Goal: Task Accomplishment & Management: Use online tool/utility

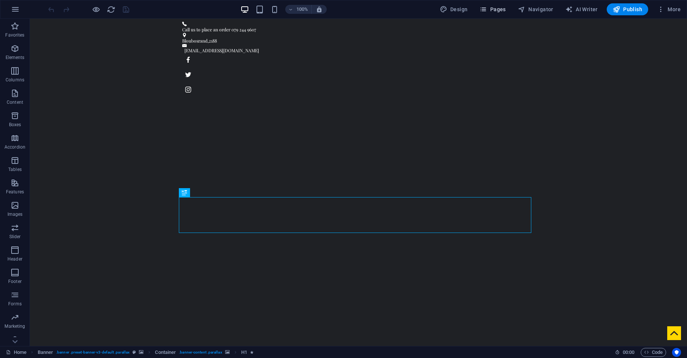
click at [498, 10] on span "Pages" at bounding box center [493, 9] width 26 height 7
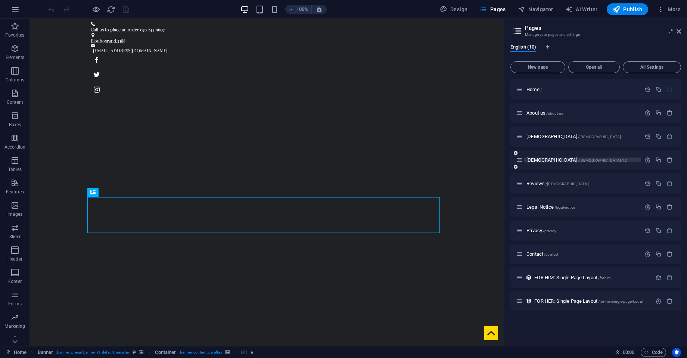
click at [533, 158] on span "[DEMOGRAPHIC_DATA] /[DEMOGRAPHIC_DATA]-12" at bounding box center [577, 160] width 100 height 6
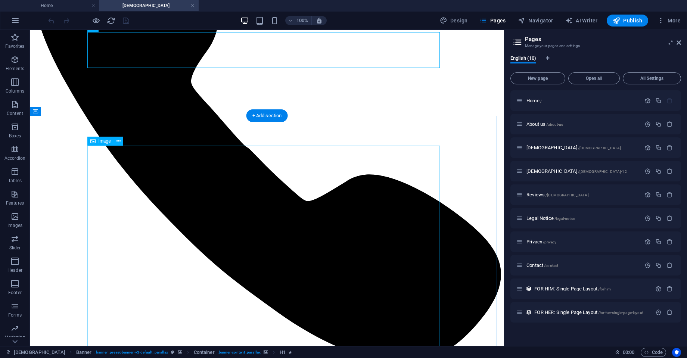
scroll to position [204, 0]
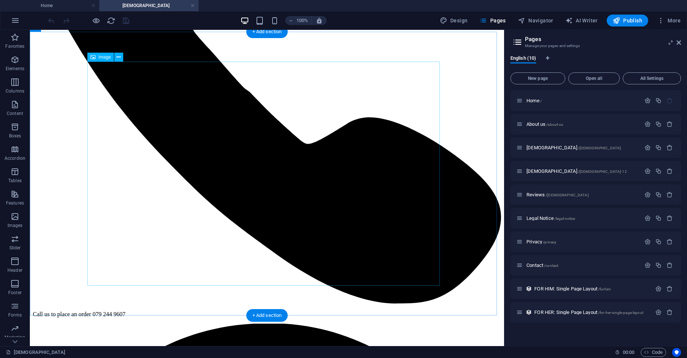
select select "px"
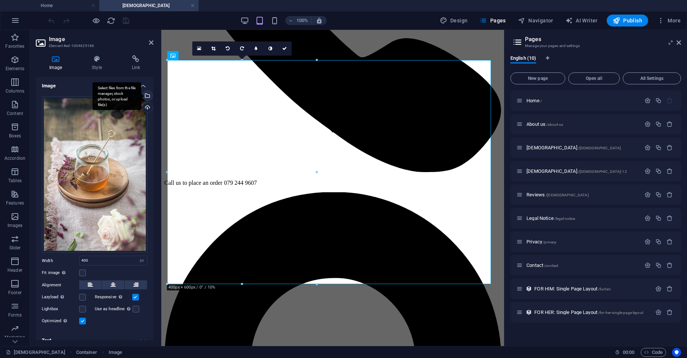
click at [141, 96] on div "Select files from the file manager, stock photos, or upload file(s)" at bounding box center [117, 96] width 49 height 28
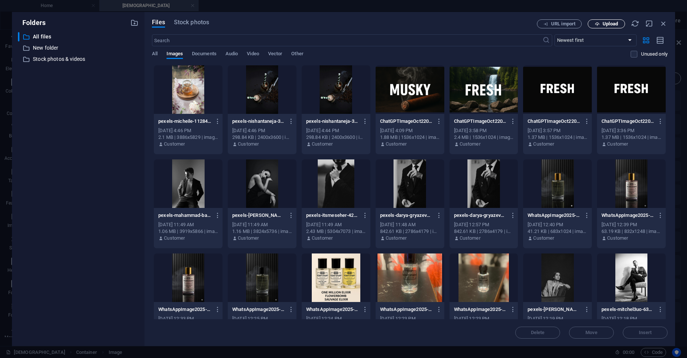
click at [549, 22] on span "Upload" at bounding box center [610, 24] width 15 height 4
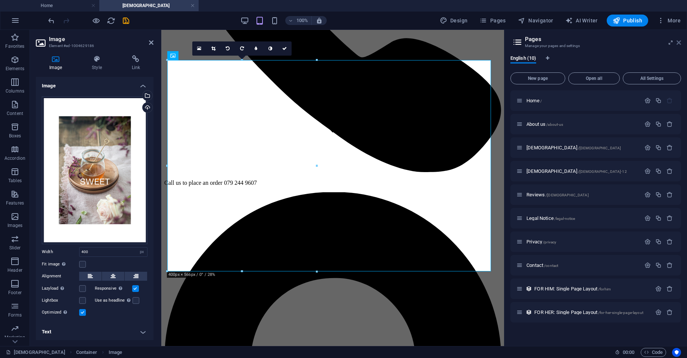
click at [549, 43] on icon at bounding box center [679, 43] width 4 height 6
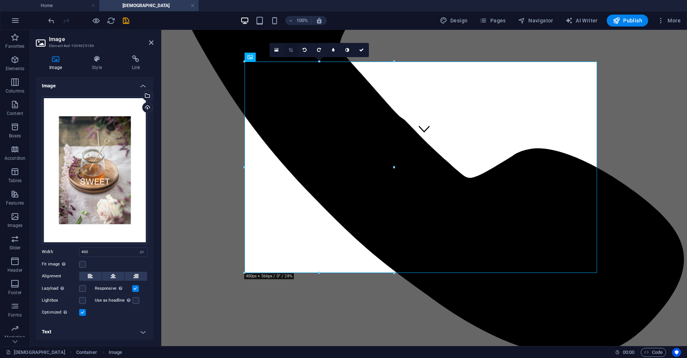
click at [287, 54] on link at bounding box center [291, 50] width 14 height 14
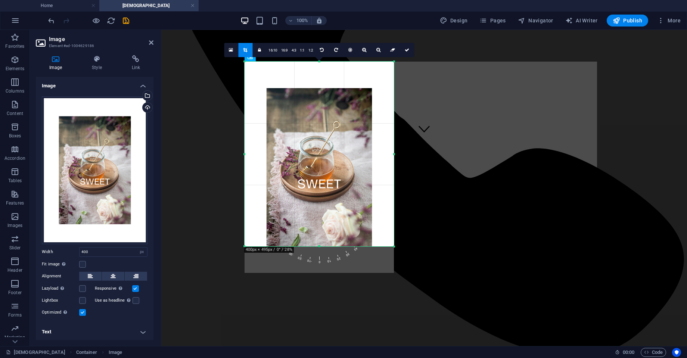
drag, startPoint x: 319, startPoint y: 274, endPoint x: 318, endPoint y: 248, distance: 26.5
click at [318, 248] on div at bounding box center [319, 246] width 149 height 3
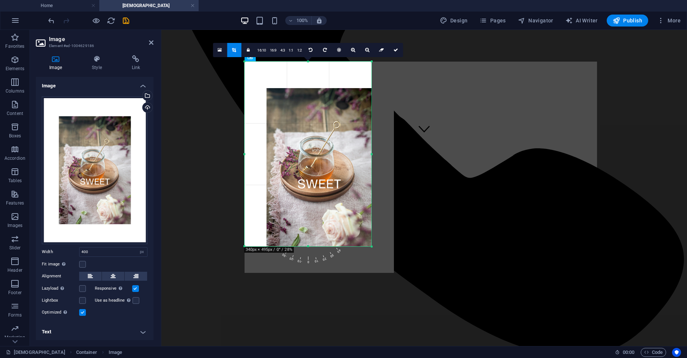
drag, startPoint x: 394, startPoint y: 155, endPoint x: 372, endPoint y: 158, distance: 22.6
click at [372, 158] on div at bounding box center [372, 154] width 3 height 185
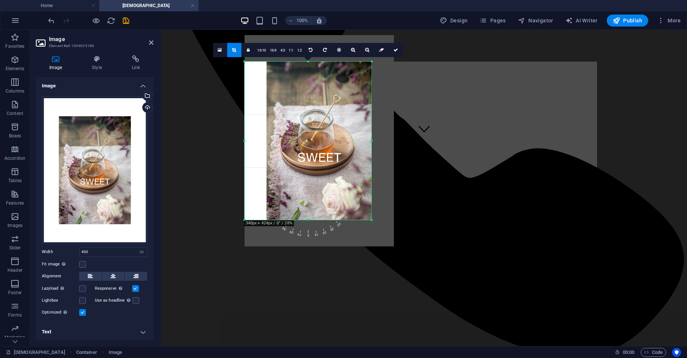
drag, startPoint x: 308, startPoint y: 61, endPoint x: 309, endPoint y: 88, distance: 26.5
click at [309, 88] on div "180 170 160 150 140 130 120 110 100 90 80 70 60 50 40 30 20 10 0 -10 -20 -30 -4…" at bounding box center [308, 141] width 127 height 158
drag, startPoint x: 242, startPoint y: 142, endPoint x: 247, endPoint y: 141, distance: 4.9
click at [247, 141] on div "180 170 160 150 140 130 120 110 100 90 80 70 60 50 40 30 20 10 0 -10 -20 -30 -4…" at bounding box center [308, 141] width 127 height 158
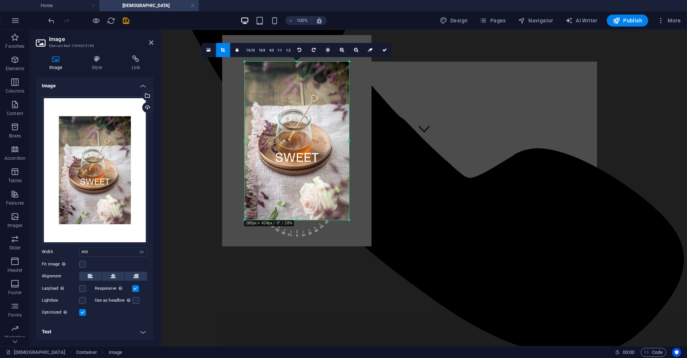
drag, startPoint x: 244, startPoint y: 141, endPoint x: 266, endPoint y: 142, distance: 22.4
click at [266, 142] on div "180 170 160 150 140 130 120 110 100 90 80 70 60 50 40 30 20 10 0 -10 -20 -30 -4…" at bounding box center [297, 141] width 105 height 158
click at [384, 50] on icon at bounding box center [384, 50] width 4 height 4
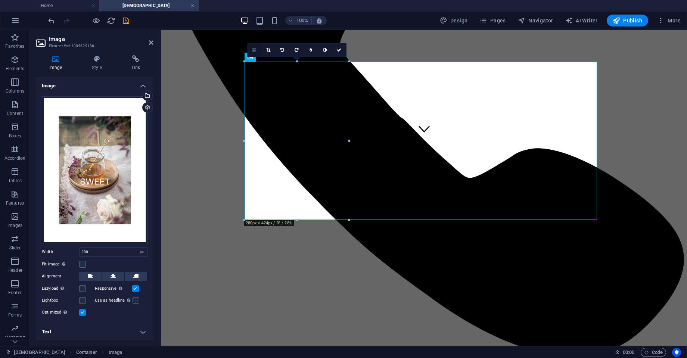
click at [256, 50] on icon at bounding box center [254, 49] width 4 height 5
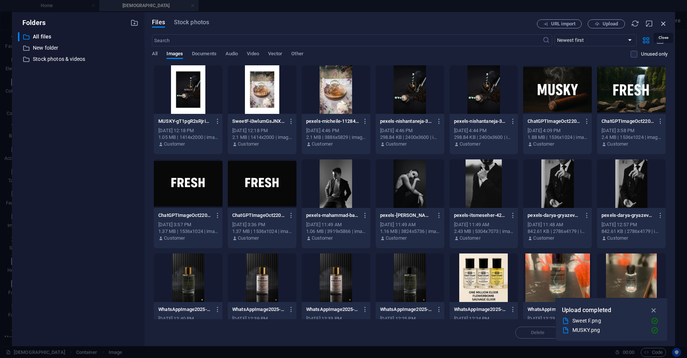
click at [549, 19] on icon "button" at bounding box center [664, 23] width 8 height 8
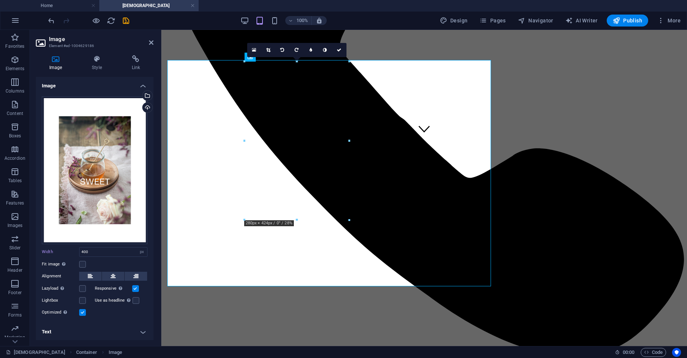
type input "280"
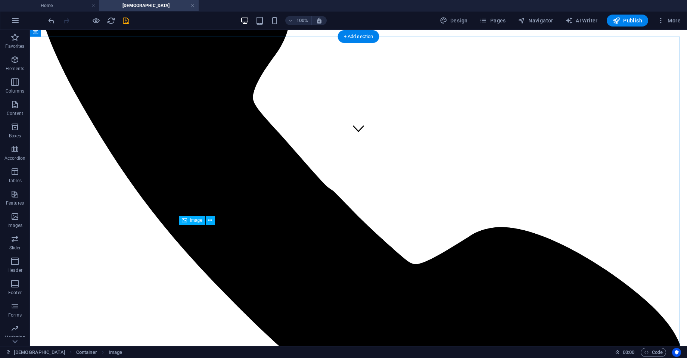
scroll to position [239, 0]
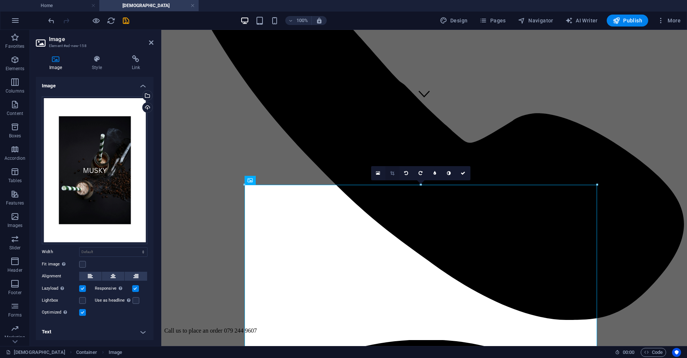
click at [393, 174] on icon at bounding box center [392, 173] width 4 height 4
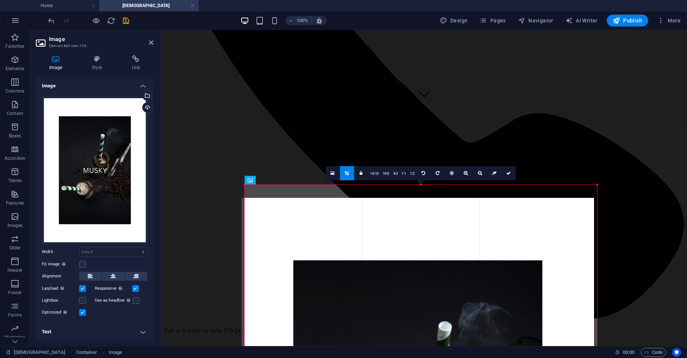
drag, startPoint x: 421, startPoint y: 186, endPoint x: 419, endPoint y: 197, distance: 10.6
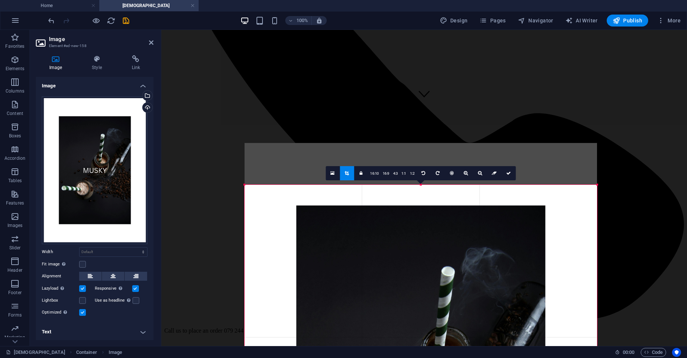
drag, startPoint x: 421, startPoint y: 186, endPoint x: 419, endPoint y: 231, distance: 45.3
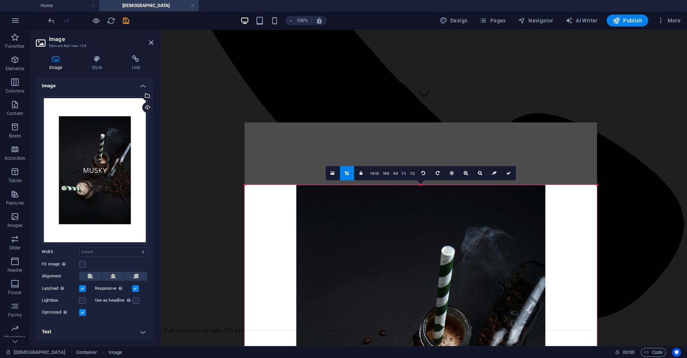
drag, startPoint x: 419, startPoint y: 184, endPoint x: 419, endPoint y: 201, distance: 17.2
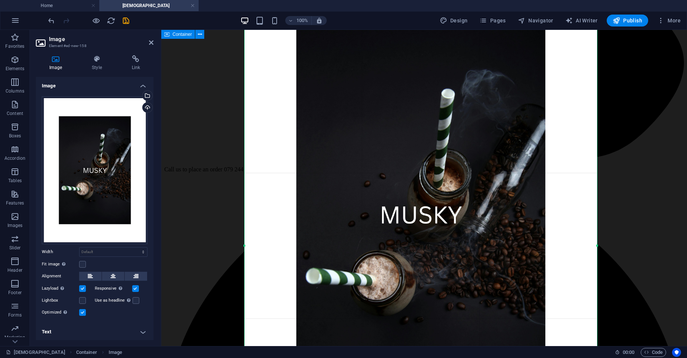
scroll to position [403, 0]
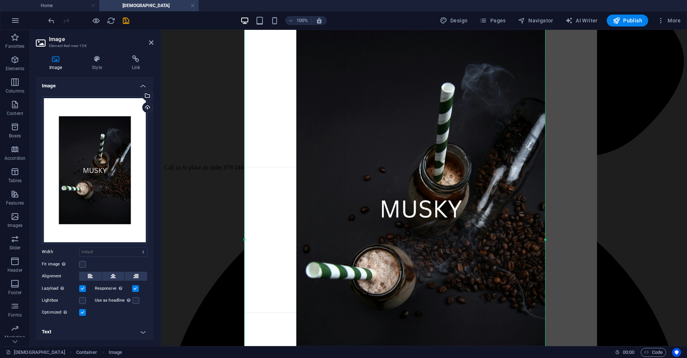
drag, startPoint x: 598, startPoint y: 241, endPoint x: 546, endPoint y: 238, distance: 52.4
click at [546, 238] on div at bounding box center [545, 240] width 3 height 436
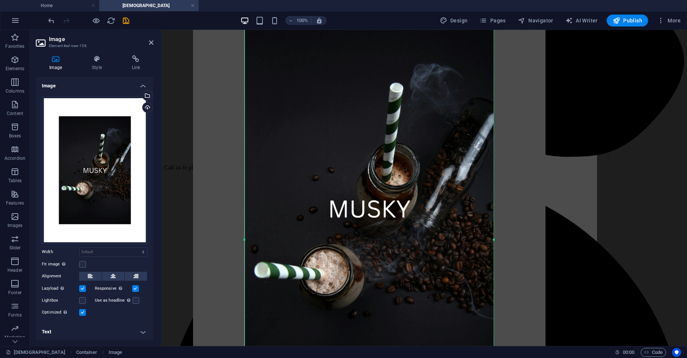
drag, startPoint x: 244, startPoint y: 241, endPoint x: 295, endPoint y: 246, distance: 51.8
click at [295, 246] on div "180 170 160 150 140 130 120 110 100 90 80 70 60 50 40 30 20 10 0 -10 -20 -30 -4…" at bounding box center [369, 240] width 249 height 436
click at [296, 246] on div at bounding box center [369, 208] width 353 height 499
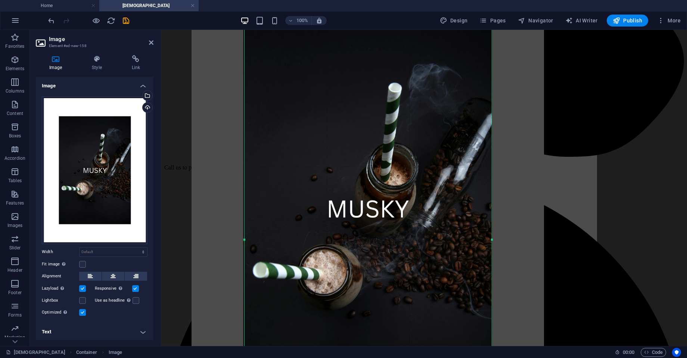
click at [246, 241] on div at bounding box center [245, 240] width 3 height 436
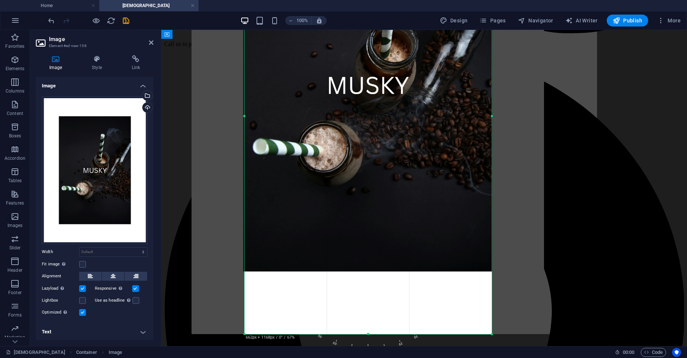
scroll to position [527, 0]
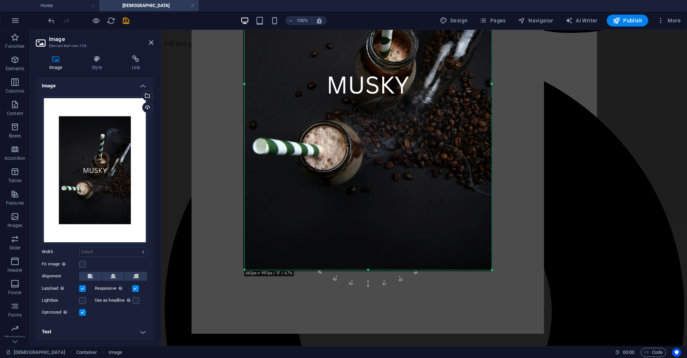
drag, startPoint x: 368, startPoint y: 334, endPoint x: 367, endPoint y: 270, distance: 64.3
click at [367, 270] on div at bounding box center [368, 270] width 247 height 3
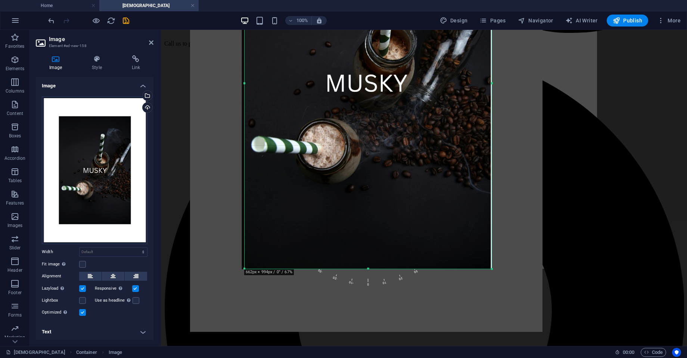
click at [367, 268] on div at bounding box center [368, 269] width 247 height 3
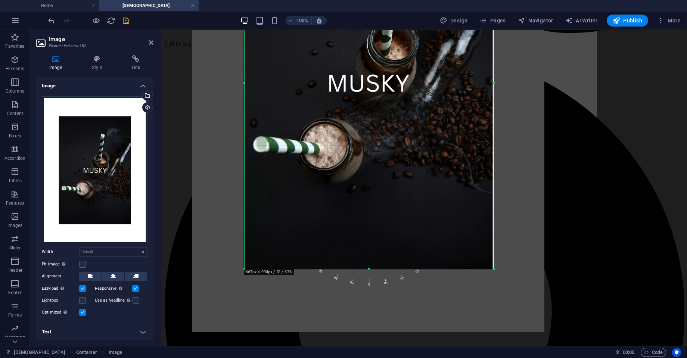
click at [245, 83] on div "180 170 160 150 140 130 120 110 100 90 80 70 60 50 40 30 20 10 0 -10 -20 -30 -4…" at bounding box center [369, 83] width 249 height 371
click at [492, 82] on div at bounding box center [492, 83] width 3 height 371
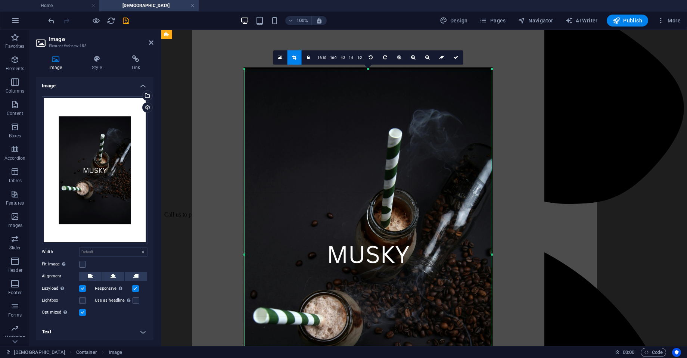
scroll to position [355, 0]
click at [455, 59] on icon at bounding box center [456, 57] width 4 height 4
type input "662"
select select "px"
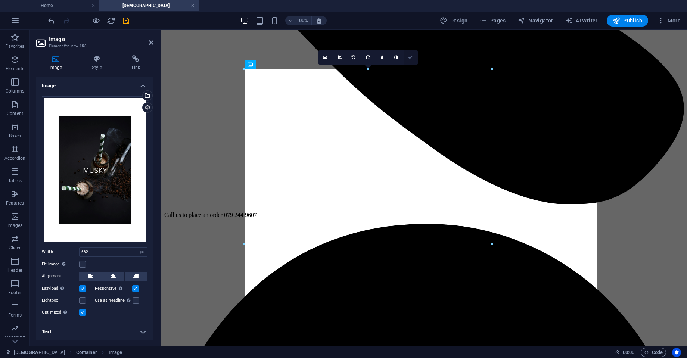
click at [410, 56] on icon at bounding box center [410, 57] width 4 height 4
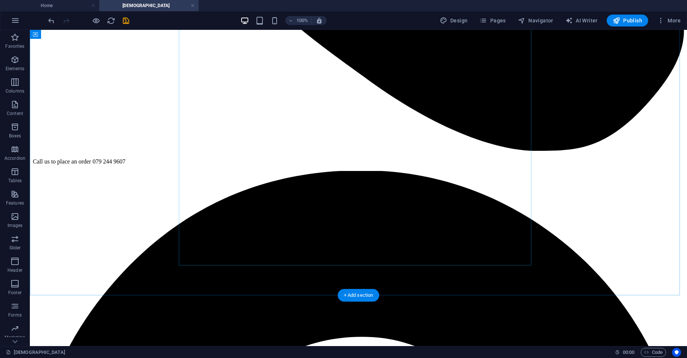
scroll to position [545, 0]
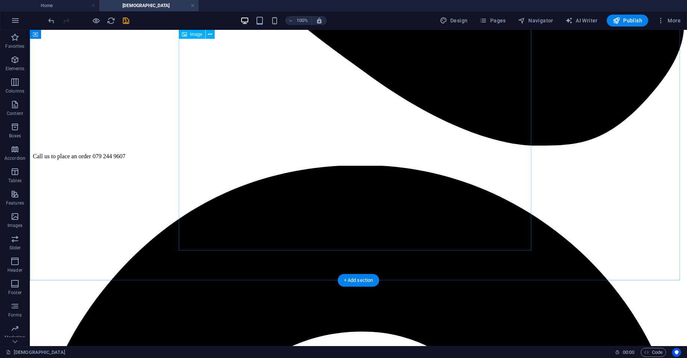
select select "px"
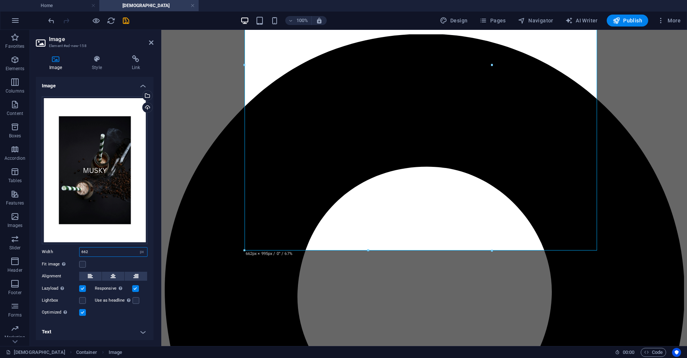
click at [99, 252] on input "662" at bounding box center [114, 252] width 68 height 9
type input "6"
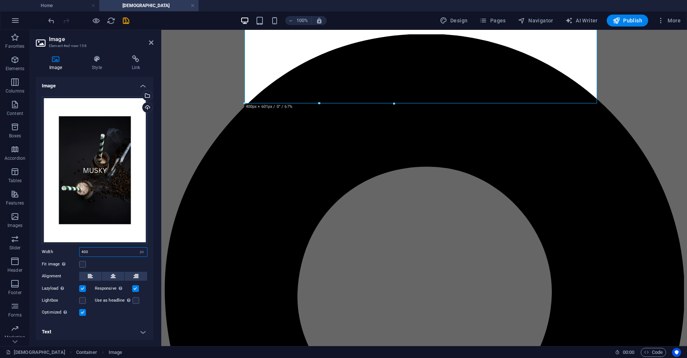
type input "400"
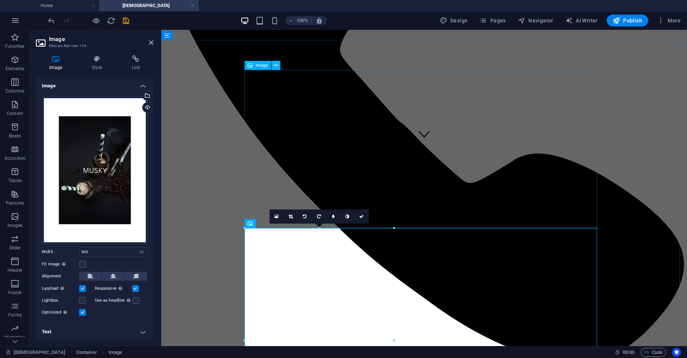
scroll to position [209, 0]
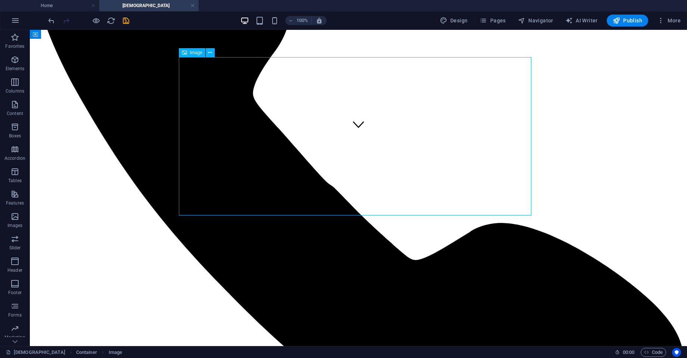
select select "px"
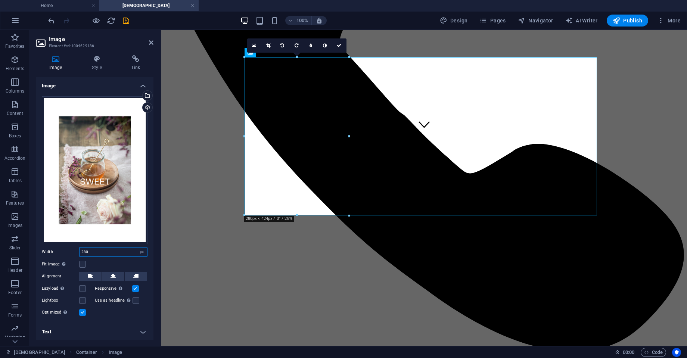
click at [94, 249] on input "280" at bounding box center [114, 252] width 68 height 9
type input "2"
type input "400"
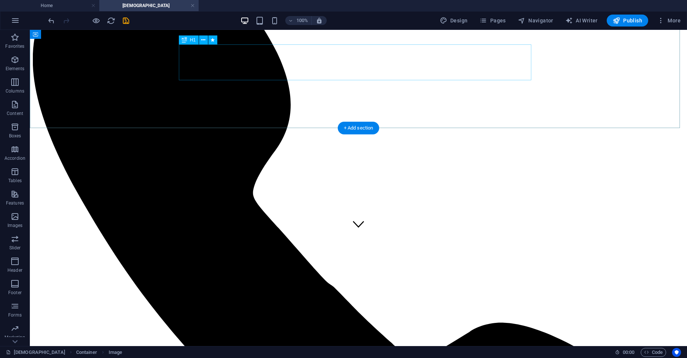
scroll to position [107, 0]
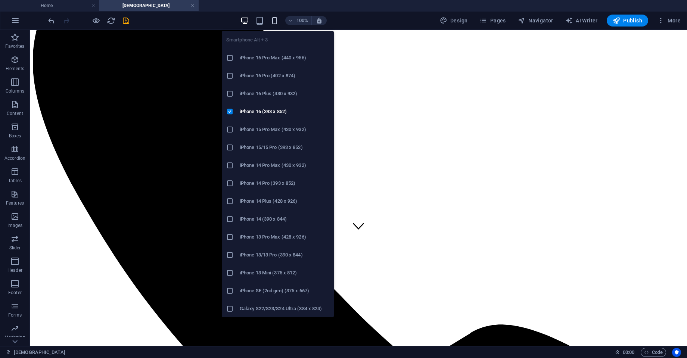
click at [273, 23] on icon "button" at bounding box center [274, 20] width 9 height 9
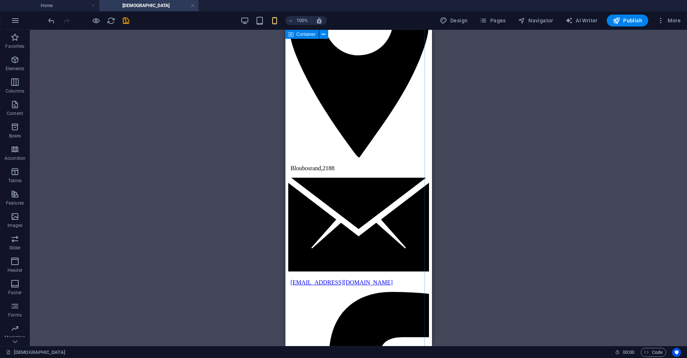
scroll to position [249, 0]
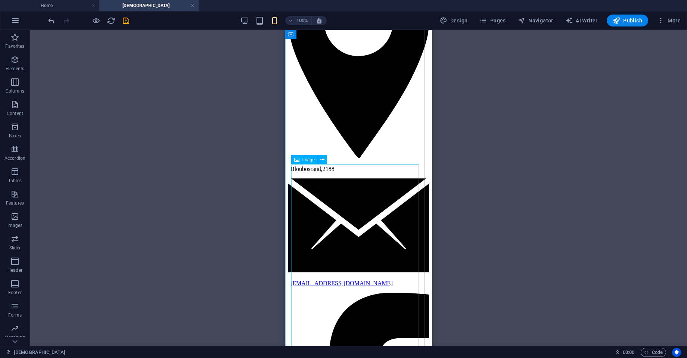
select select "px"
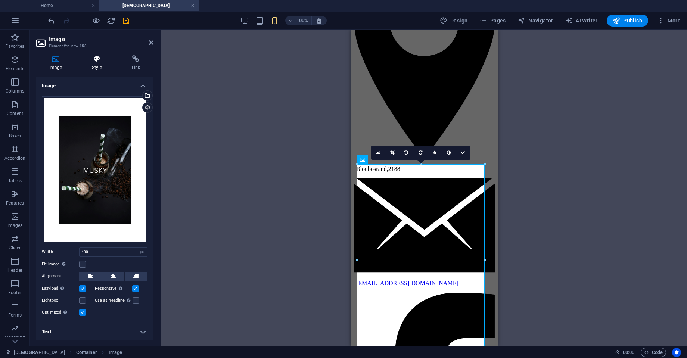
click at [96, 55] on icon at bounding box center [96, 58] width 37 height 7
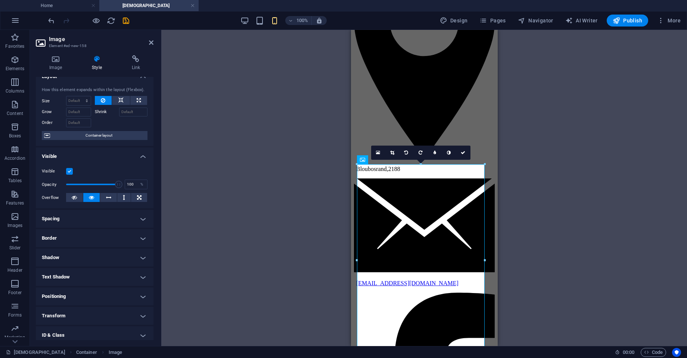
scroll to position [0, 0]
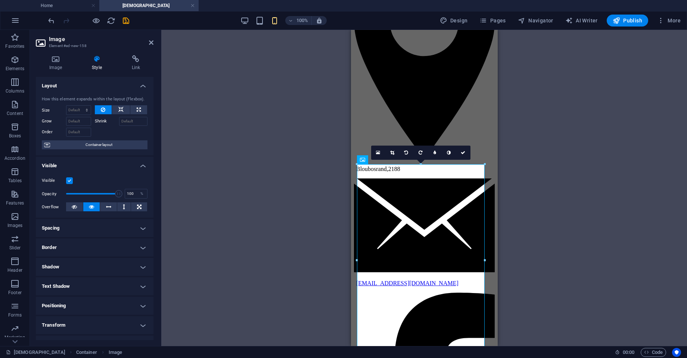
click at [549, 257] on div "Drag here to replace the existing content. Press “Ctrl” if you want to create a…" at bounding box center [424, 188] width 526 height 316
click at [465, 152] on icon at bounding box center [463, 153] width 4 height 4
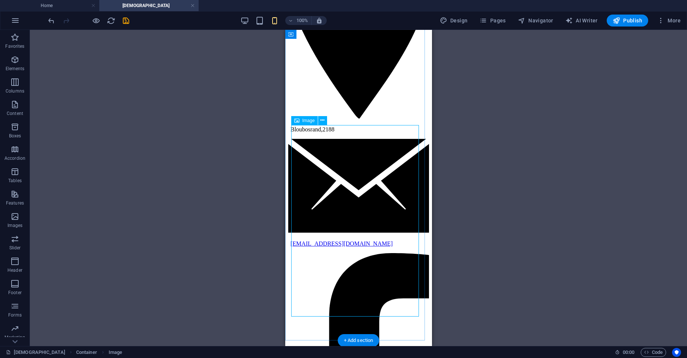
scroll to position [288, 0]
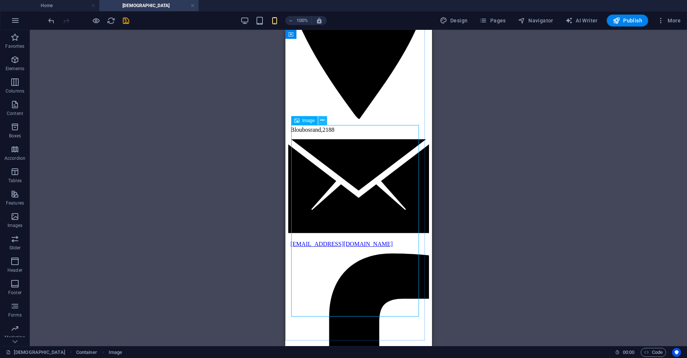
click at [323, 120] on icon at bounding box center [322, 121] width 4 height 8
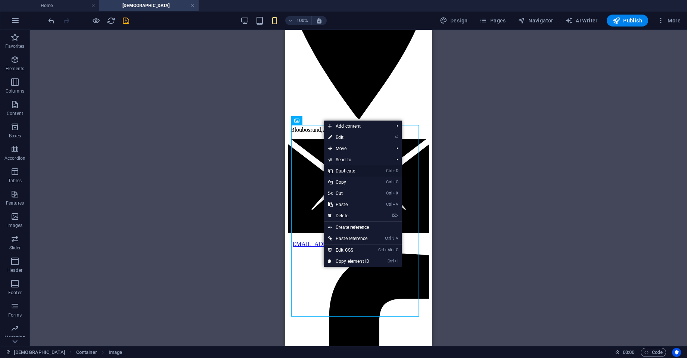
click at [347, 170] on link "Ctrl D Duplicate" at bounding box center [349, 170] width 50 height 11
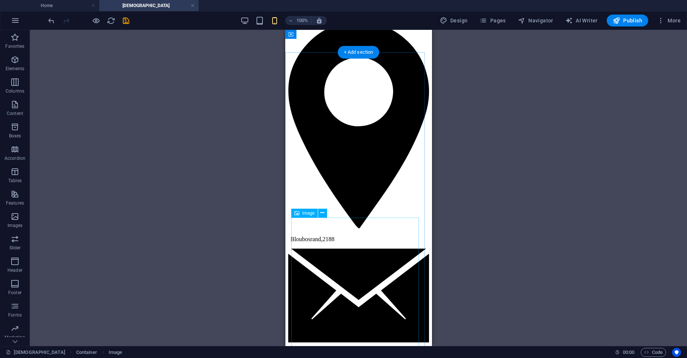
scroll to position [159, 0]
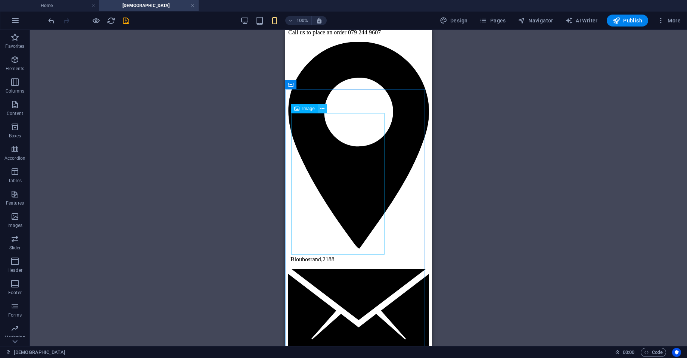
click at [323, 109] on icon at bounding box center [322, 109] width 4 height 8
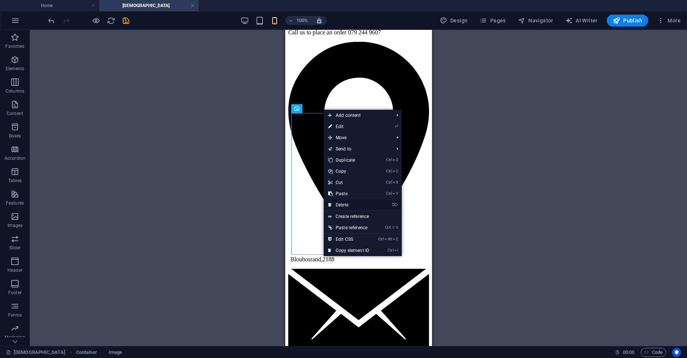
click at [349, 203] on link "⌦ Delete" at bounding box center [349, 204] width 50 height 11
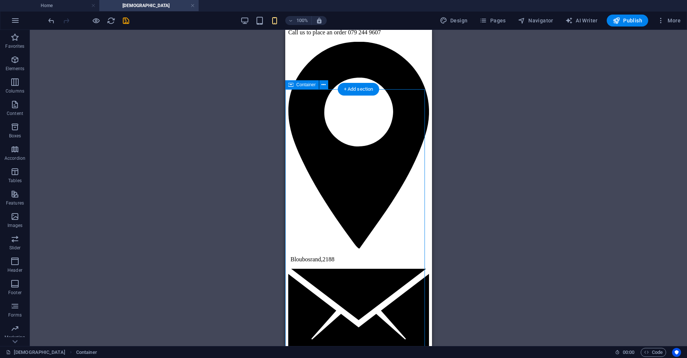
drag, startPoint x: 420, startPoint y: 190, endPoint x: 385, endPoint y: 195, distance: 35.6
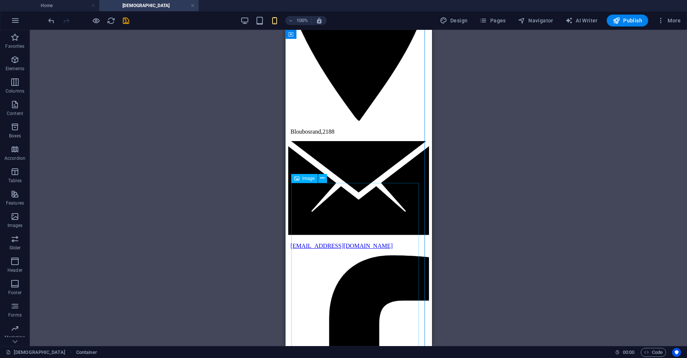
scroll to position [351, 0]
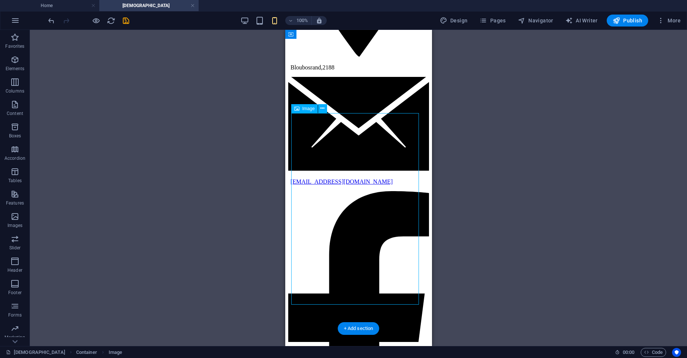
drag, startPoint x: 326, startPoint y: 133, endPoint x: 491, endPoint y: 134, distance: 164.7
select select "px"
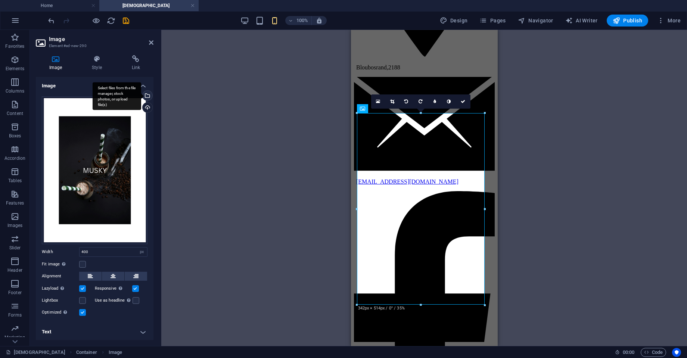
click at [146, 95] on div "Select files from the file manager, stock photos, or upload file(s)" at bounding box center [146, 96] width 11 height 11
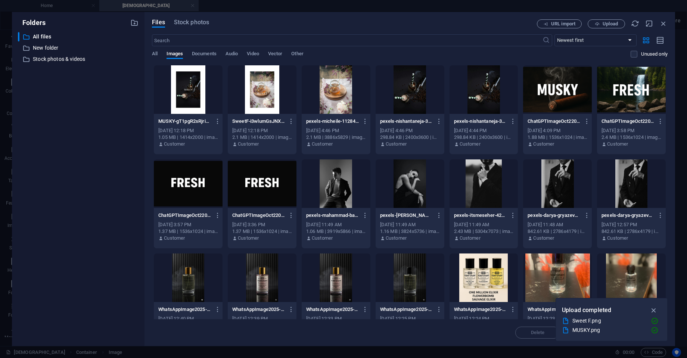
click at [331, 97] on div at bounding box center [336, 89] width 69 height 49
click at [268, 93] on div at bounding box center [262, 89] width 69 height 49
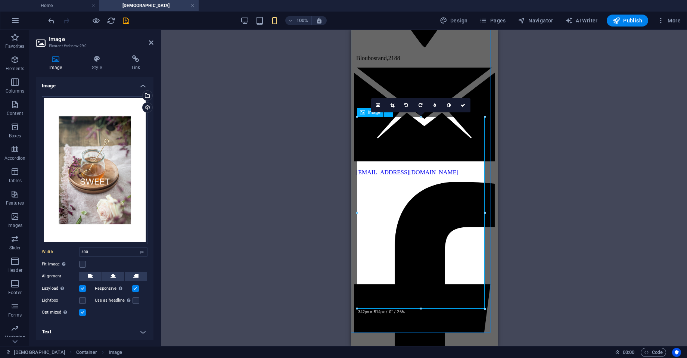
scroll to position [360, 0]
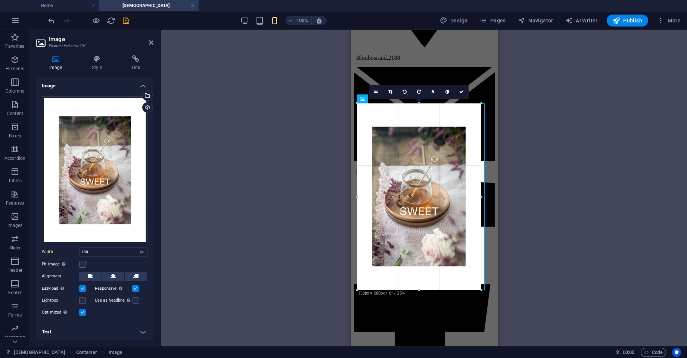
drag, startPoint x: 421, startPoint y: 295, endPoint x: 424, endPoint y: 290, distance: 5.5
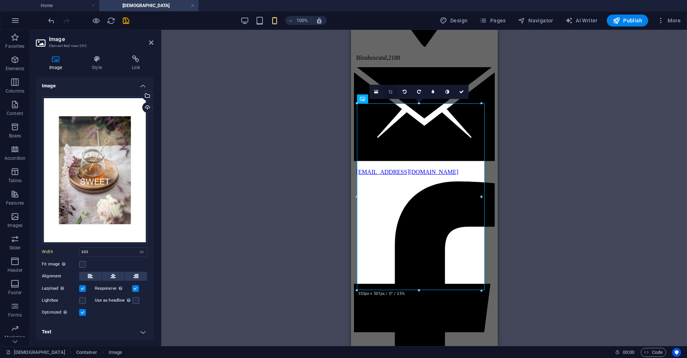
click at [391, 90] on icon at bounding box center [390, 92] width 4 height 4
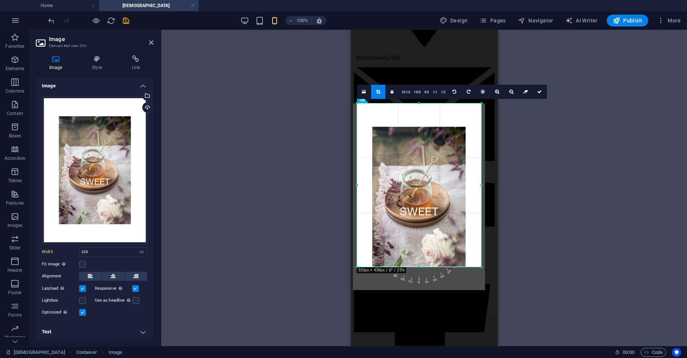
drag, startPoint x: 419, startPoint y: 290, endPoint x: 420, endPoint y: 267, distance: 23.6
click at [420, 267] on div at bounding box center [419, 267] width 124 height 3
click at [419, 265] on div at bounding box center [419, 266] width 124 height 3
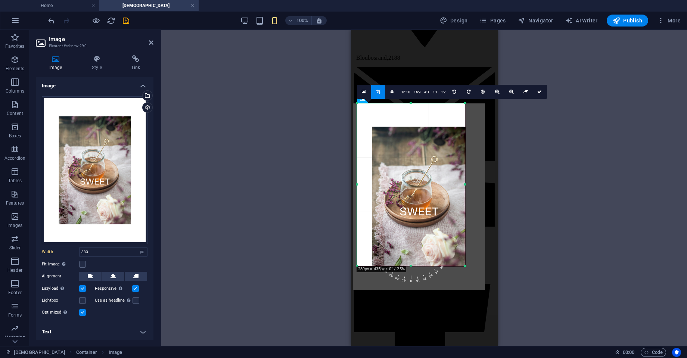
drag, startPoint x: 480, startPoint y: 184, endPoint x: 464, endPoint y: 184, distance: 16.4
click at [464, 184] on div at bounding box center [465, 184] width 3 height 162
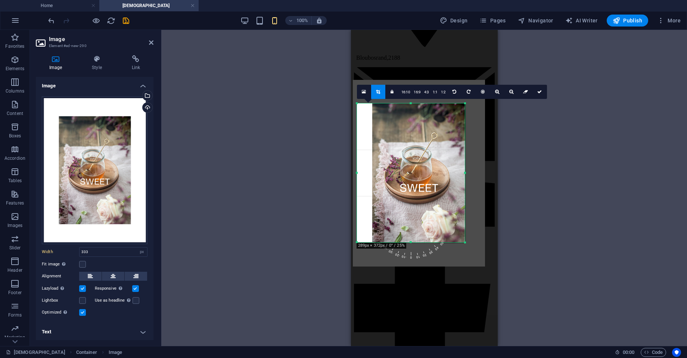
drag, startPoint x: 411, startPoint y: 103, endPoint x: 411, endPoint y: 127, distance: 23.5
click at [411, 127] on div "180 170 160 150 140 130 120 110 100 90 80 70 60 50 40 30 20 10 0 -10 -20 -30 -4…" at bounding box center [411, 172] width 108 height 139
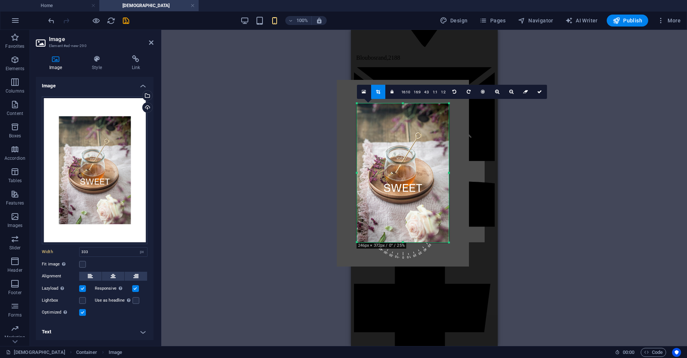
drag, startPoint x: 357, startPoint y: 173, endPoint x: 373, endPoint y: 174, distance: 16.1
click at [373, 174] on div "180 170 160 150 140 130 120 110 100 90 80 70 60 50 40 30 20 10 0 -10 -20 -30 -4…" at bounding box center [403, 172] width 92 height 139
click at [536, 93] on link at bounding box center [540, 92] width 14 height 14
type input "246"
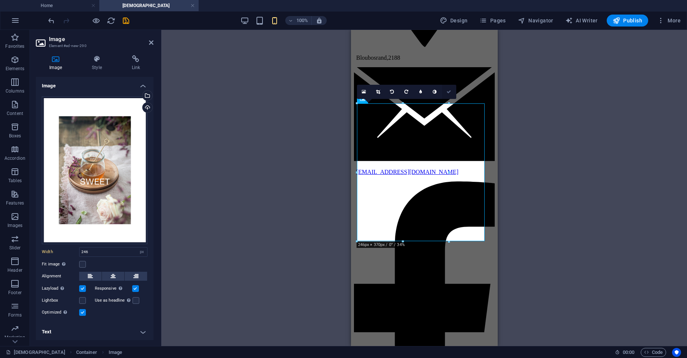
click at [451, 93] on icon at bounding box center [449, 92] width 4 height 4
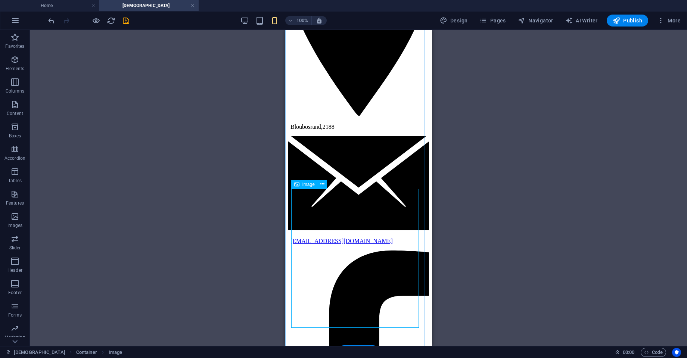
scroll to position [317, 0]
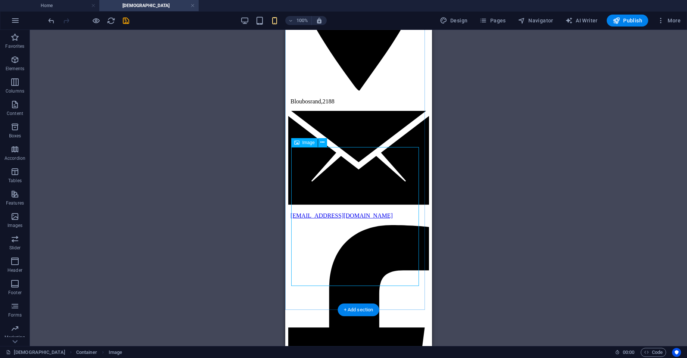
select select "px"
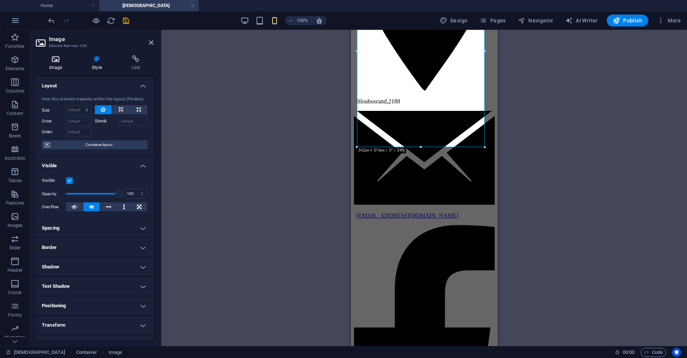
click at [59, 68] on h4 "Image" at bounding box center [57, 63] width 43 height 16
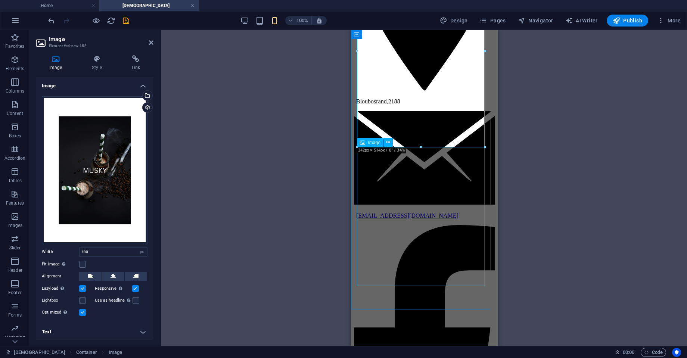
select select "px"
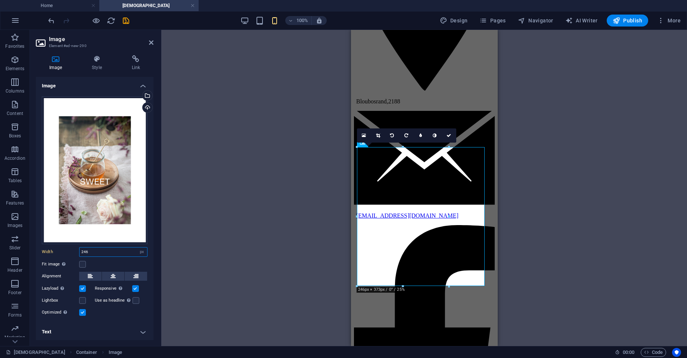
click at [114, 252] on input "246" at bounding box center [114, 252] width 68 height 9
type input "2"
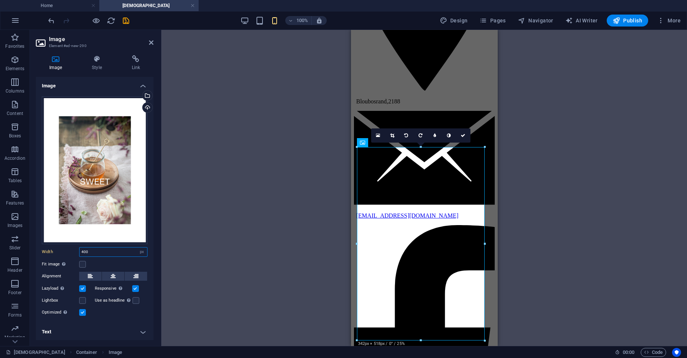
type input "400"
click at [549, 224] on div "Drag here to replace the existing content. Press “Ctrl” if you want to create a…" at bounding box center [424, 188] width 526 height 316
click at [465, 133] on icon at bounding box center [463, 135] width 4 height 4
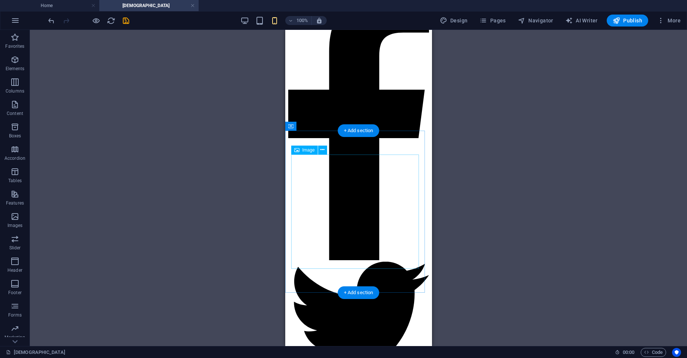
scroll to position [567, 0]
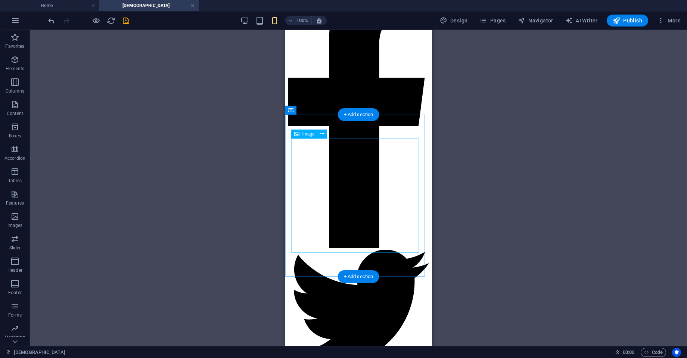
click at [324, 136] on icon at bounding box center [322, 134] width 4 height 8
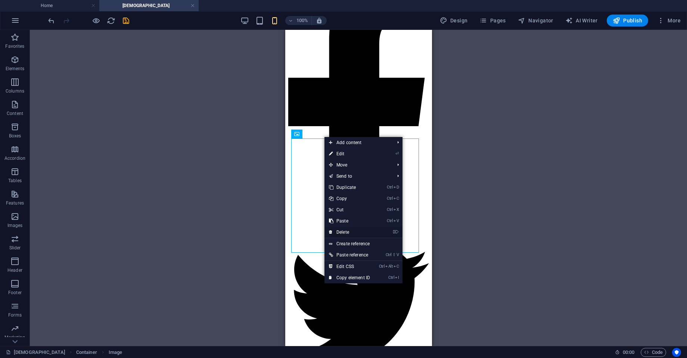
click at [348, 229] on link "⌦ Delete" at bounding box center [350, 232] width 50 height 11
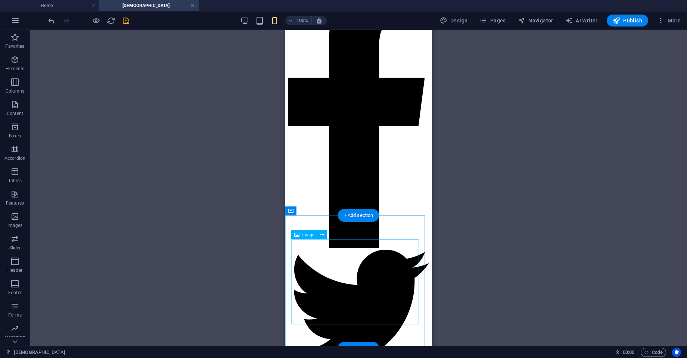
click at [323, 234] on icon at bounding box center [322, 235] width 4 height 8
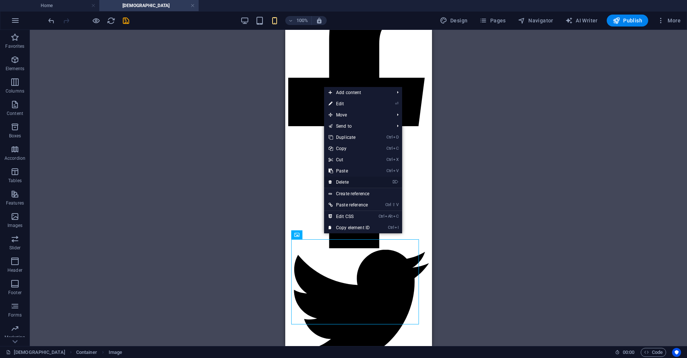
click at [348, 185] on link "⌦ Delete" at bounding box center [349, 182] width 50 height 11
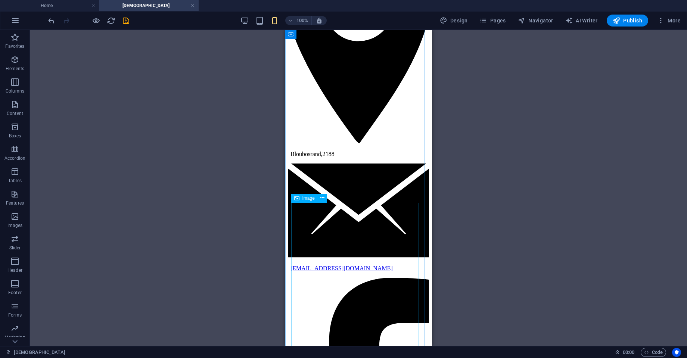
scroll to position [270, 0]
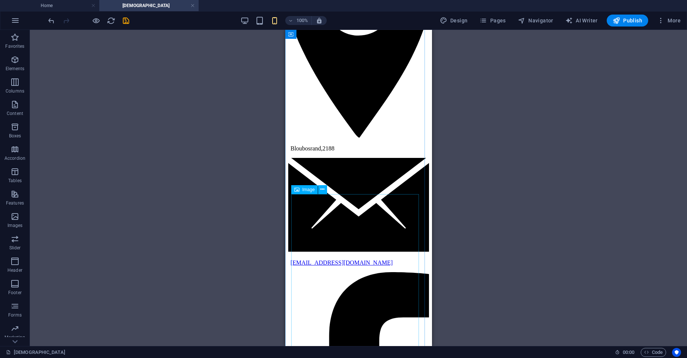
select select "px"
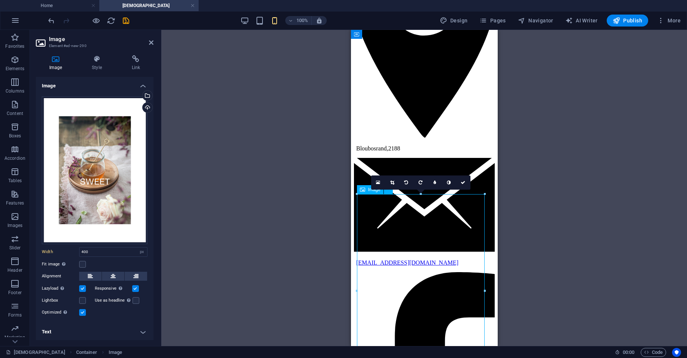
drag, startPoint x: 418, startPoint y: 220, endPoint x: 417, endPoint y: 244, distance: 24.3
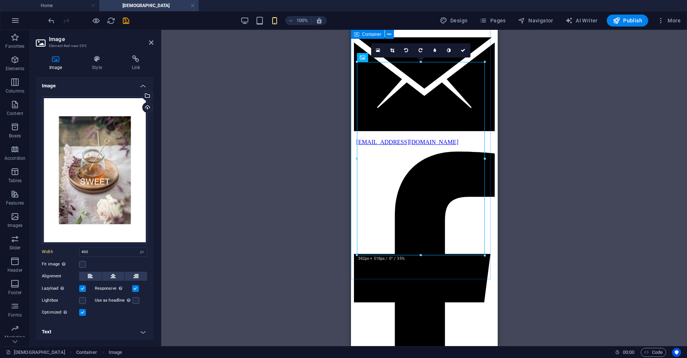
scroll to position [402, 0]
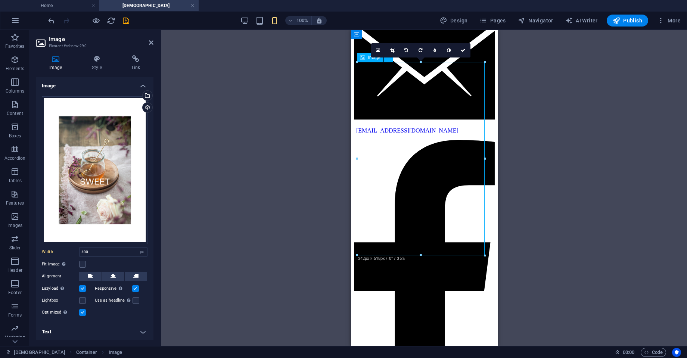
drag, startPoint x: 423, startPoint y: 208, endPoint x: 422, endPoint y: 240, distance: 32.5
drag, startPoint x: 421, startPoint y: 221, endPoint x: 419, endPoint y: 268, distance: 46.7
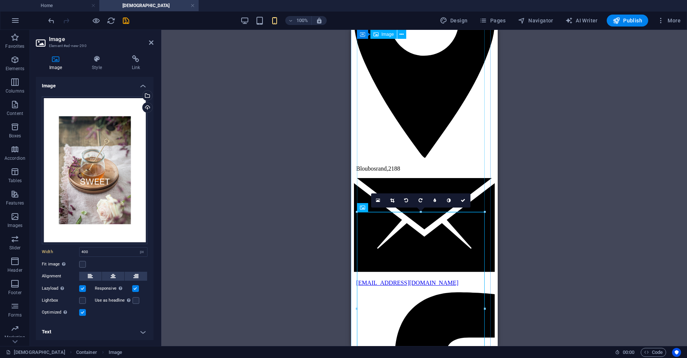
scroll to position [249, 0]
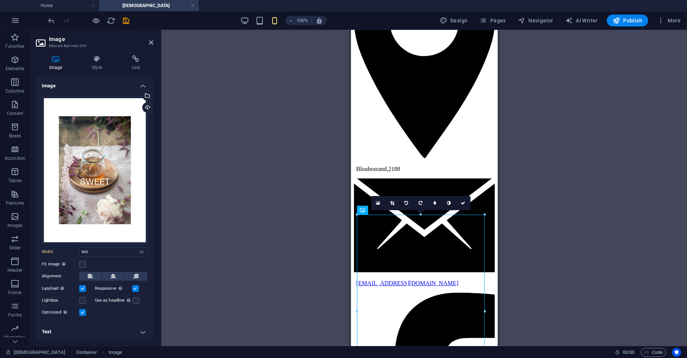
click at [538, 201] on div "Drag here to replace the existing content. Press “Ctrl” if you want to create a…" at bounding box center [424, 188] width 526 height 316
click at [469, 205] on link at bounding box center [463, 203] width 14 height 14
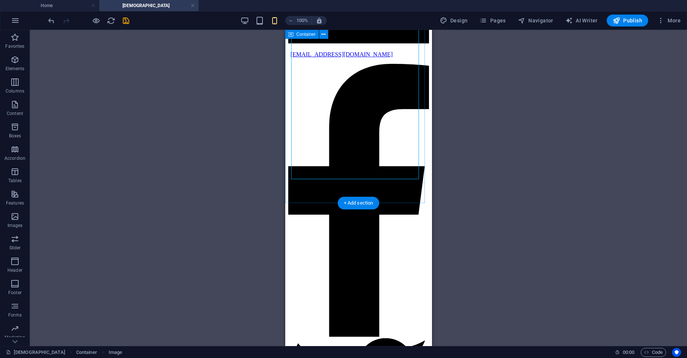
scroll to position [479, 0]
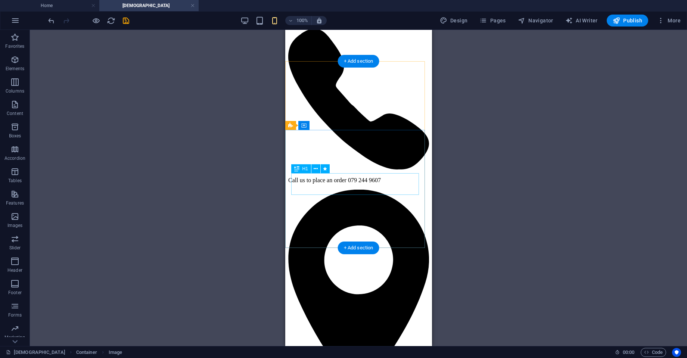
scroll to position [0, 0]
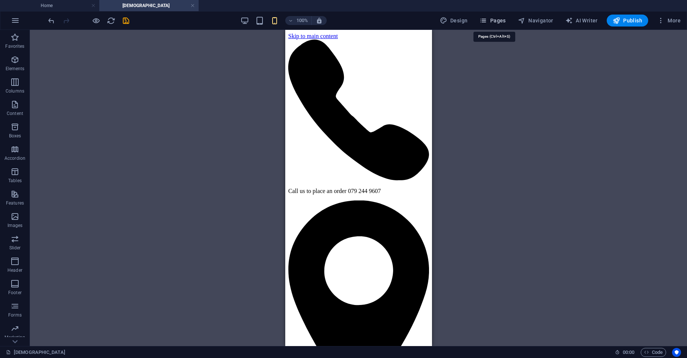
click at [502, 21] on span "Pages" at bounding box center [493, 20] width 26 height 7
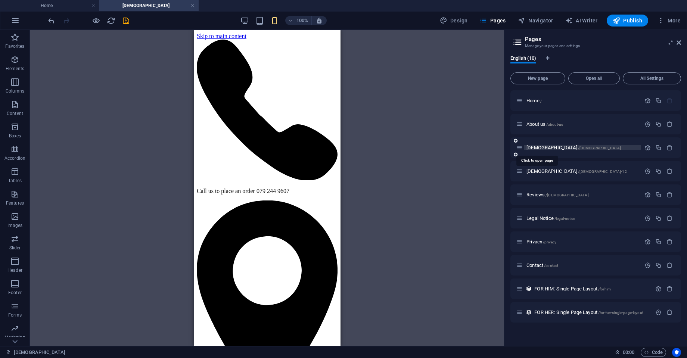
click at [529, 149] on span "[DEMOGRAPHIC_DATA] /[DEMOGRAPHIC_DATA]" at bounding box center [574, 148] width 95 height 6
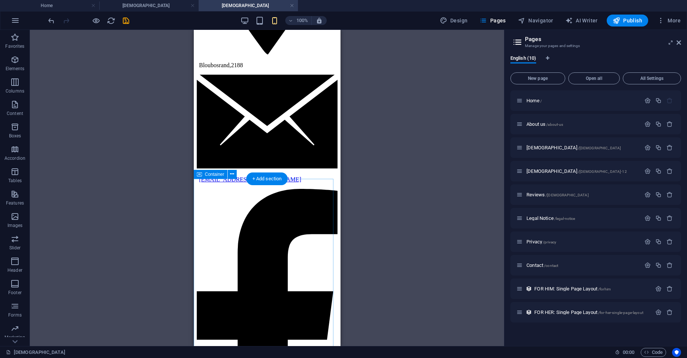
scroll to position [353, 0]
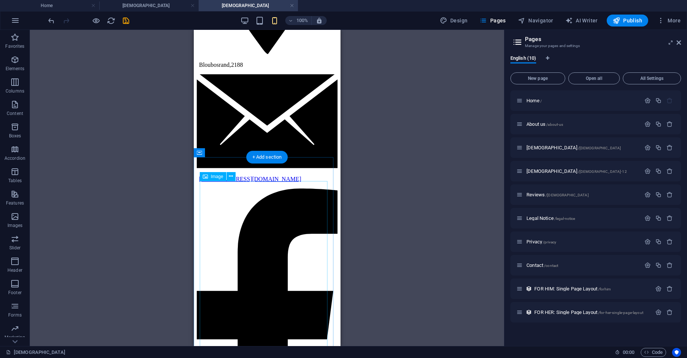
select select "px"
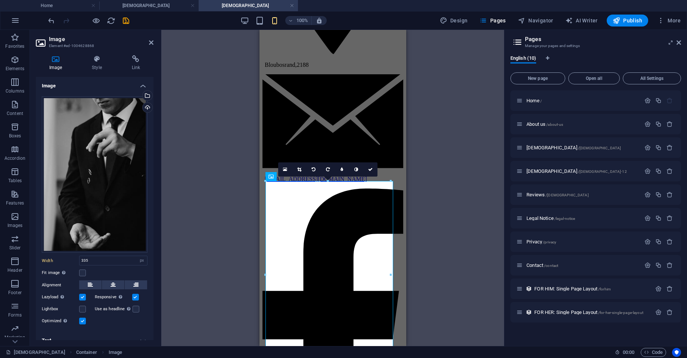
click at [419, 166] on div "Drag here to replace the existing content. Press “Ctrl” if you want to create a…" at bounding box center [332, 188] width 343 height 316
click at [149, 43] on icon at bounding box center [151, 43] width 4 height 6
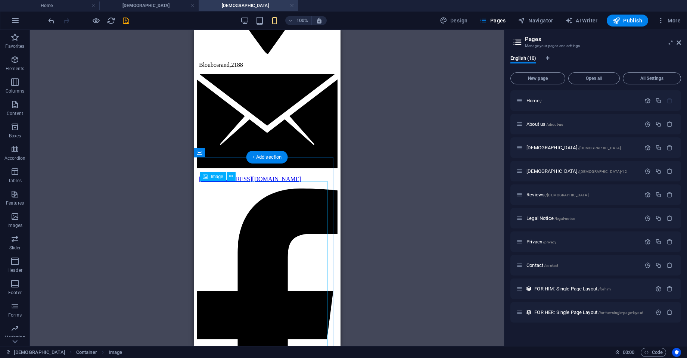
click at [231, 176] on icon at bounding box center [231, 177] width 4 height 8
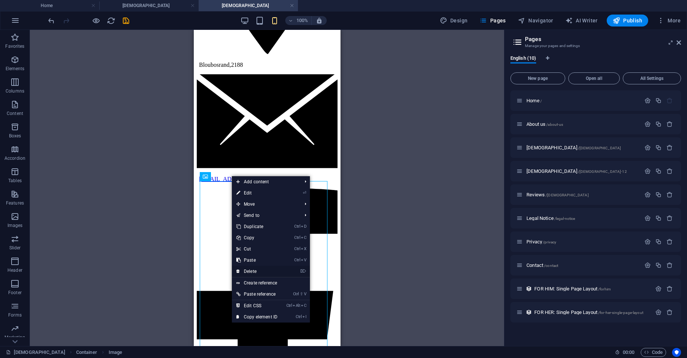
click at [279, 270] on link "⌦ Delete" at bounding box center [257, 271] width 50 height 11
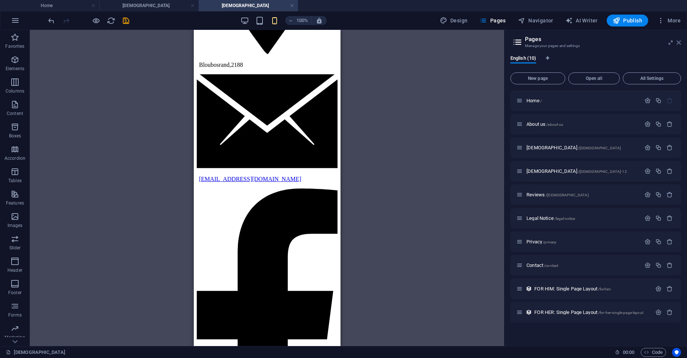
click at [549, 42] on icon at bounding box center [679, 43] width 4 height 6
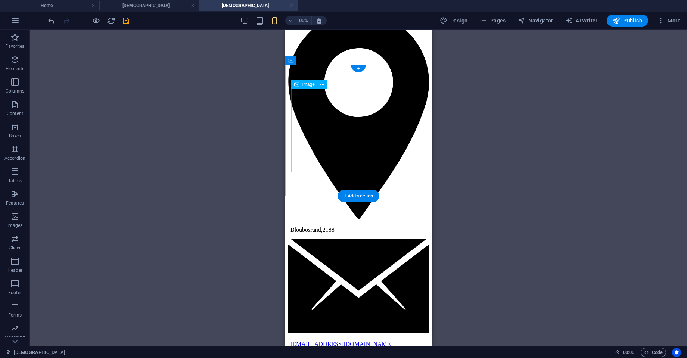
scroll to position [202, 0]
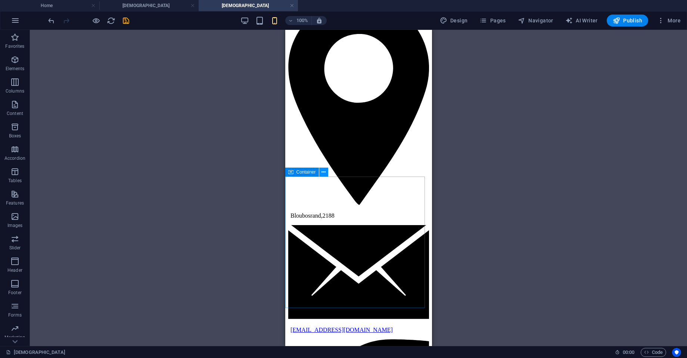
click at [324, 174] on icon at bounding box center [324, 172] width 4 height 8
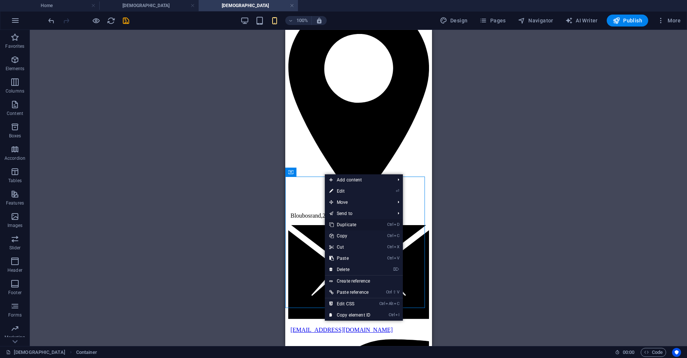
click at [351, 226] on link "Ctrl D Duplicate" at bounding box center [350, 224] width 50 height 11
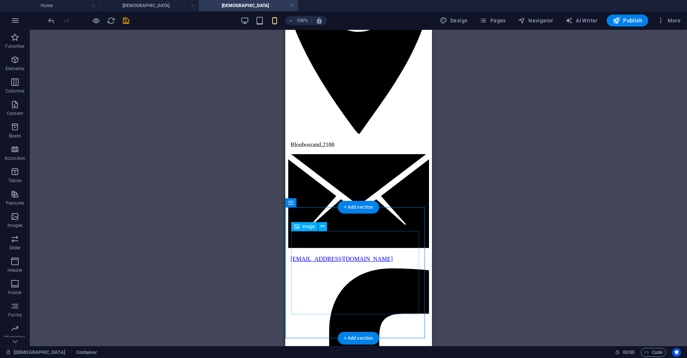
scroll to position [313, 0]
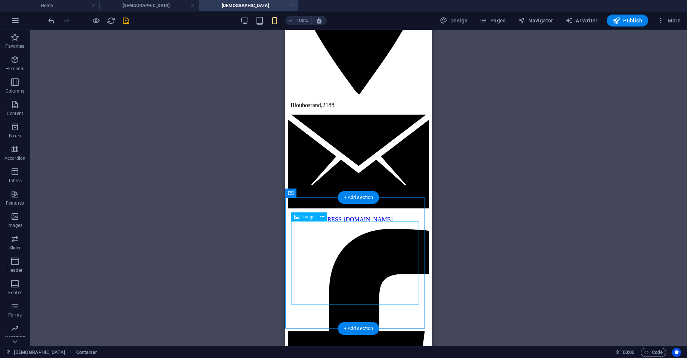
select select "px"
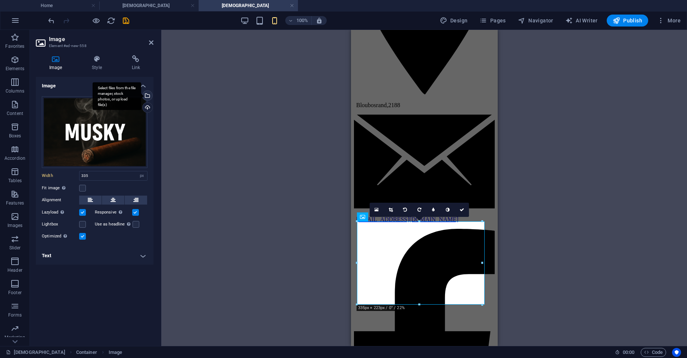
click at [148, 92] on div "Select files from the file manager, stock photos, or upload file(s)" at bounding box center [146, 96] width 11 height 11
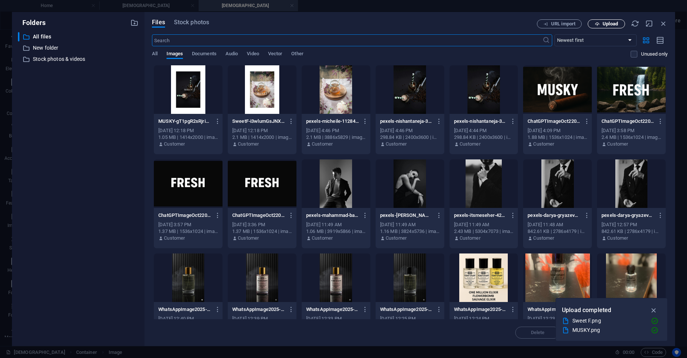
click at [549, 24] on span "Upload" at bounding box center [610, 24] width 15 height 4
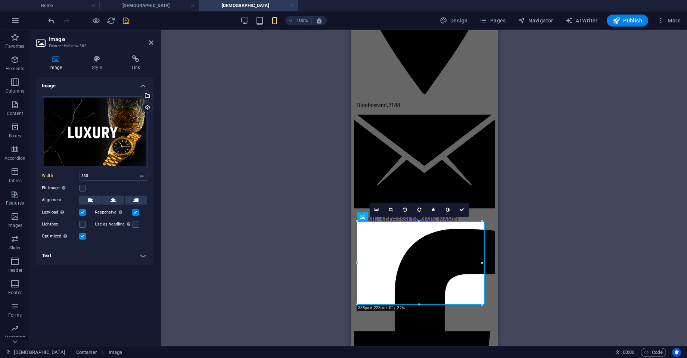
click at [549, 143] on div "Drag here to replace the existing content. Press “Ctrl” if you want to create a…" at bounding box center [424, 188] width 526 height 316
click at [150, 43] on icon at bounding box center [151, 43] width 4 height 6
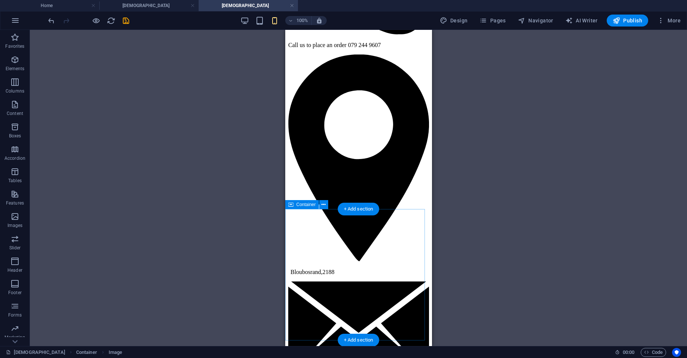
scroll to position [145, 0]
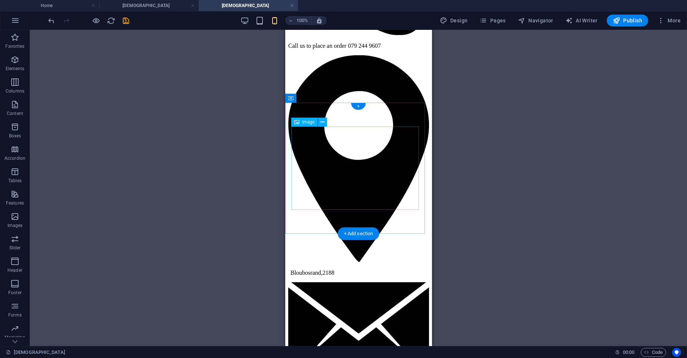
drag, startPoint x: 338, startPoint y: 167, endPoint x: 557, endPoint y: 188, distance: 219.9
select select "px"
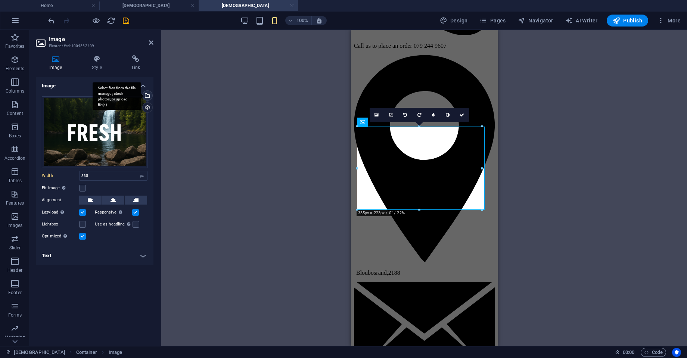
click at [148, 96] on div "Select files from the file manager, stock photos, or upload file(s)" at bounding box center [146, 96] width 11 height 11
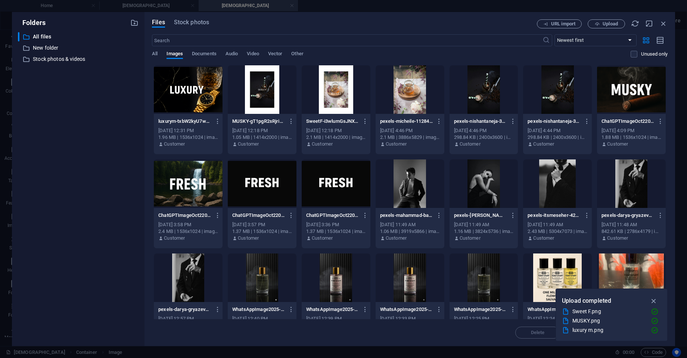
click at [207, 100] on div at bounding box center [188, 89] width 69 height 49
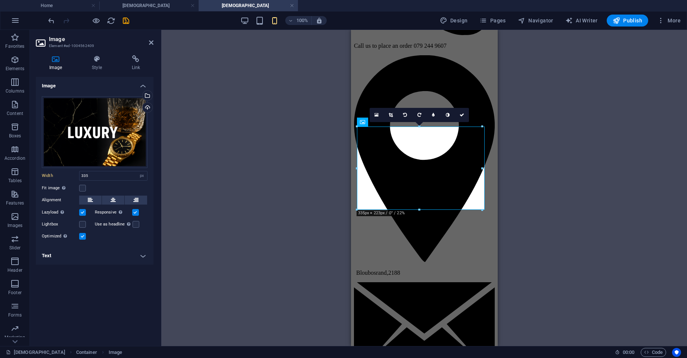
click at [549, 208] on div "Drag here to replace the existing content. Press “Ctrl” if you want to create a…" at bounding box center [424, 188] width 526 height 316
click at [549, 216] on div "Drag here to replace the existing content. Press “Ctrl” if you want to create a…" at bounding box center [424, 188] width 526 height 316
click at [549, 244] on div "Drag here to replace the existing content. Press “Ctrl” if you want to create a…" at bounding box center [424, 188] width 526 height 316
click at [464, 114] on icon at bounding box center [462, 115] width 4 height 4
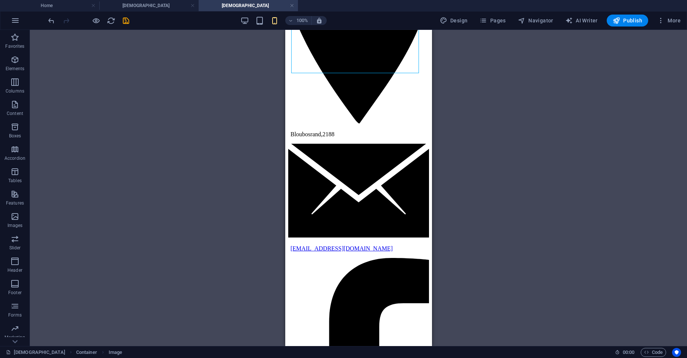
scroll to position [271, 0]
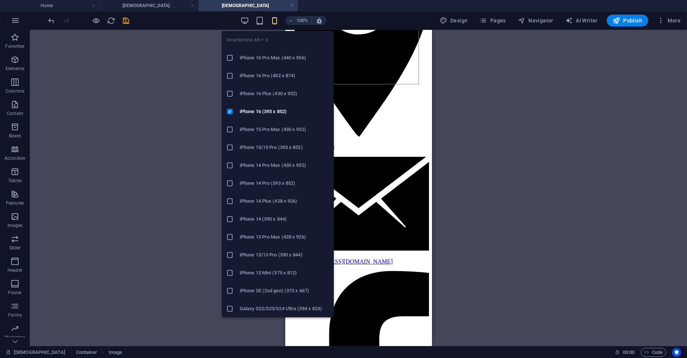
click at [276, 21] on icon "button" at bounding box center [274, 20] width 9 height 9
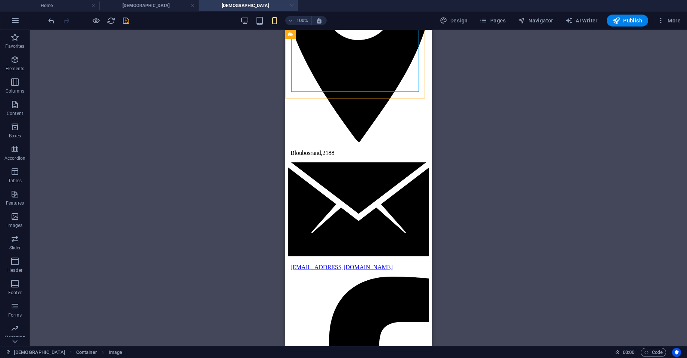
scroll to position [263, 0]
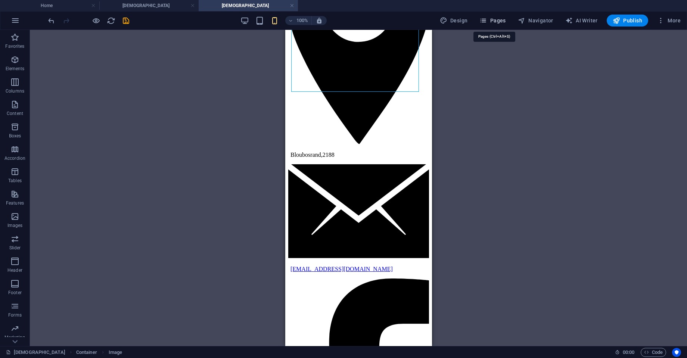
click at [501, 18] on span "Pages" at bounding box center [493, 20] width 26 height 7
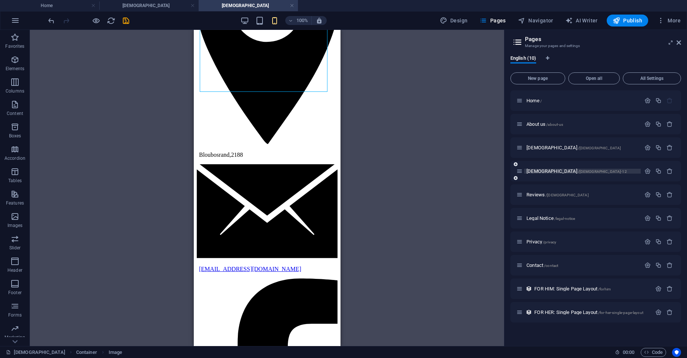
click at [537, 170] on span "[DEMOGRAPHIC_DATA] /[DEMOGRAPHIC_DATA]-12" at bounding box center [577, 171] width 100 height 6
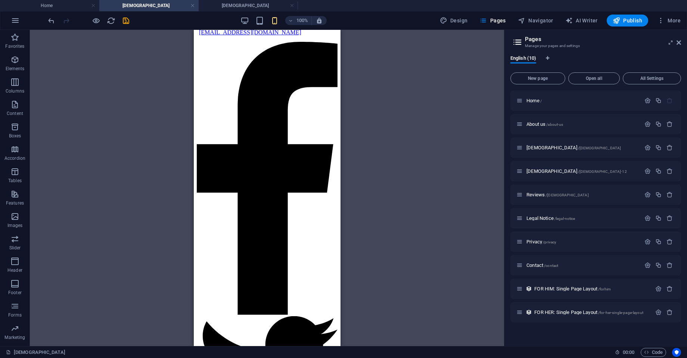
scroll to position [0, 0]
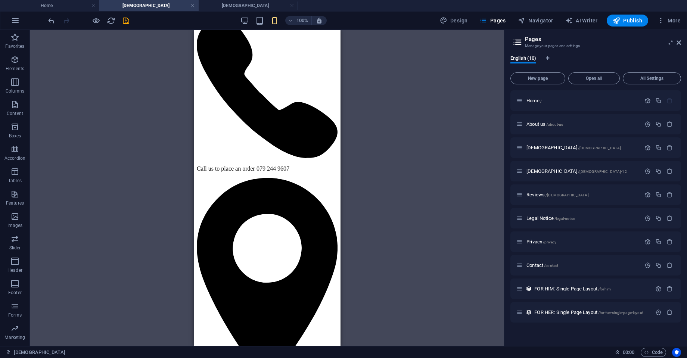
drag, startPoint x: 338, startPoint y: 86, endPoint x: 535, endPoint y: 121, distance: 200.6
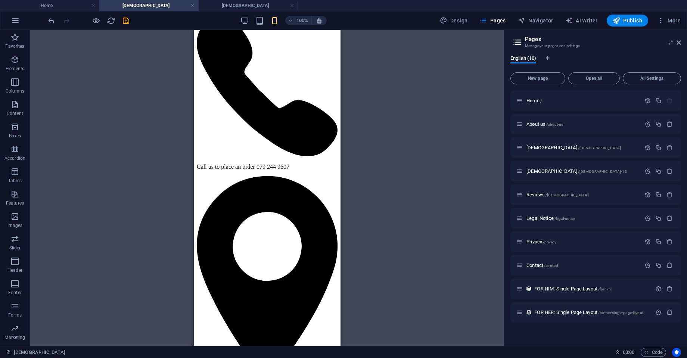
drag, startPoint x: 535, startPoint y: 119, endPoint x: 340, endPoint y: 111, distance: 195.1
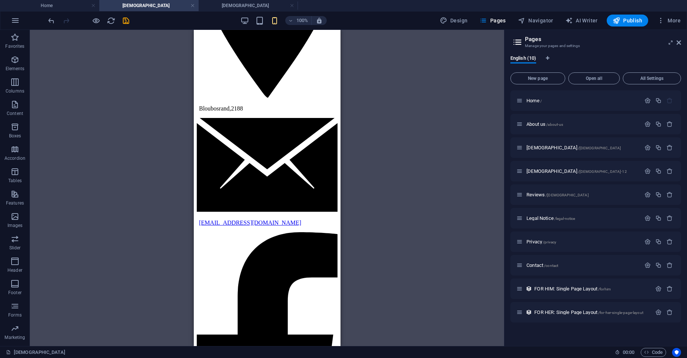
scroll to position [303, 0]
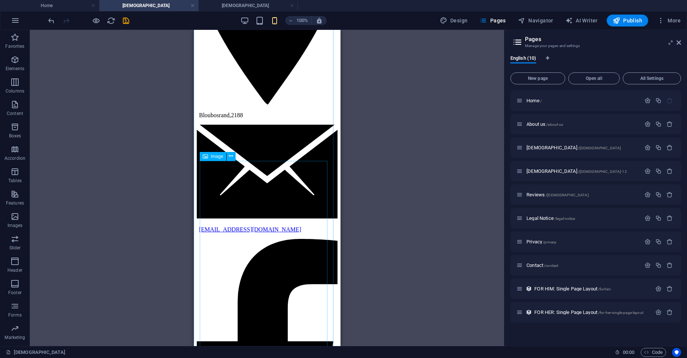
click at [231, 157] on icon at bounding box center [231, 156] width 4 height 8
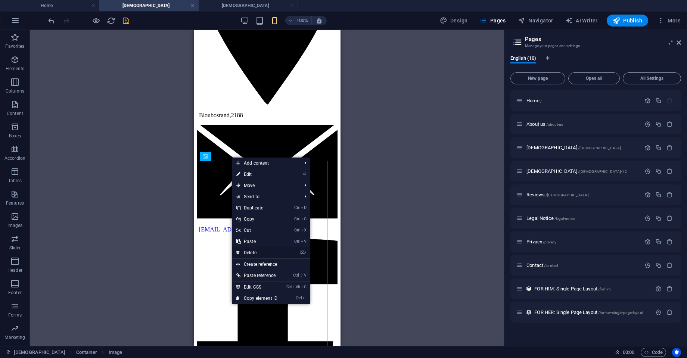
click at [248, 254] on link "⌦ Delete" at bounding box center [257, 252] width 50 height 11
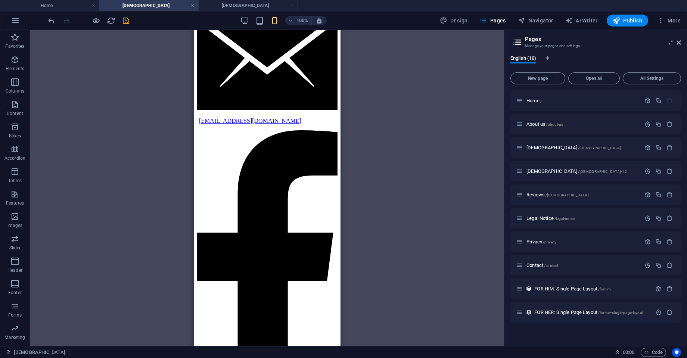
scroll to position [415, 0]
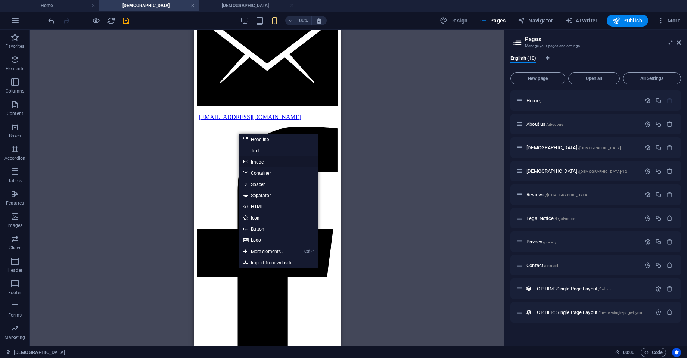
click at [254, 162] on link "Image" at bounding box center [278, 161] width 79 height 11
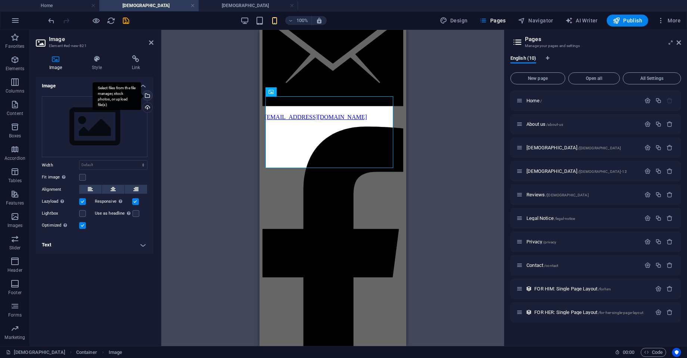
click at [141, 95] on div "Select files from the file manager, stock photos, or upload file(s)" at bounding box center [117, 96] width 49 height 28
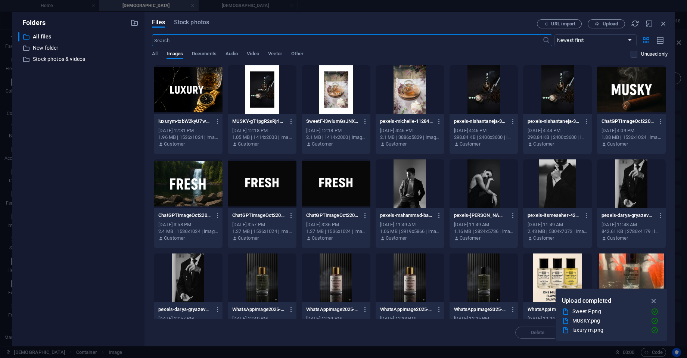
click at [337, 100] on div at bounding box center [336, 89] width 69 height 49
click at [338, 97] on div "1" at bounding box center [336, 89] width 69 height 49
drag, startPoint x: 338, startPoint y: 97, endPoint x: 541, endPoint y: 313, distance: 296.8
click at [342, 100] on div at bounding box center [336, 89] width 69 height 49
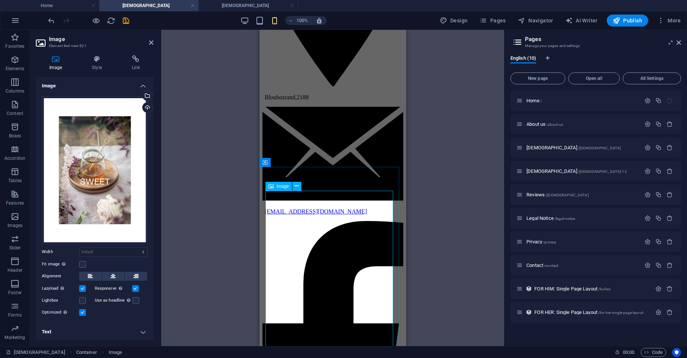
scroll to position [407, 0]
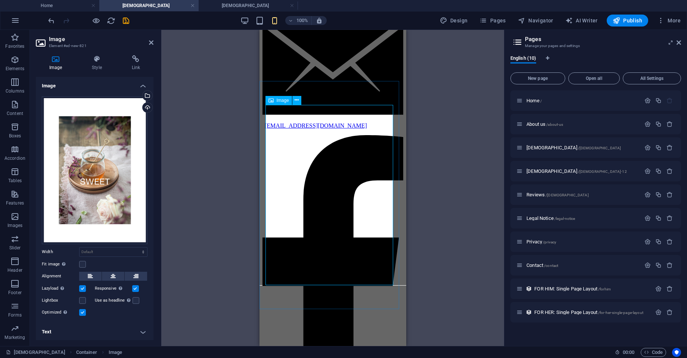
drag, startPoint x: 304, startPoint y: 92, endPoint x: 304, endPoint y: 99, distance: 6.7
click at [303, 93] on link at bounding box center [301, 93] width 14 height 14
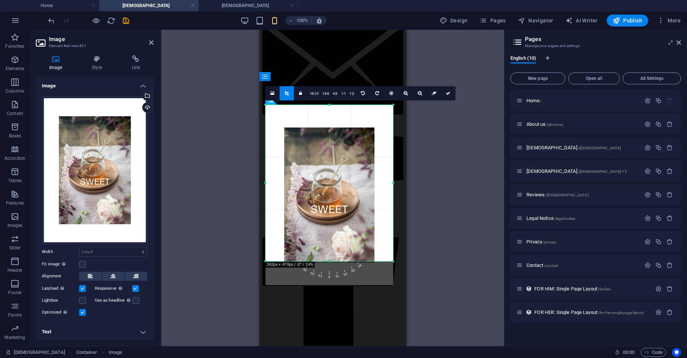
drag, startPoint x: 329, startPoint y: 285, endPoint x: 335, endPoint y: 260, distance: 25.2
click at [335, 260] on div at bounding box center [330, 261] width 128 height 3
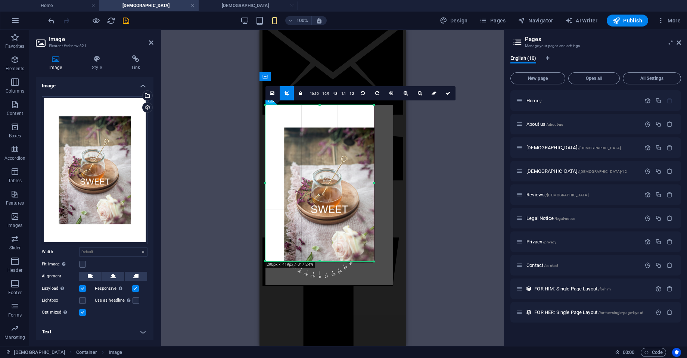
drag, startPoint x: 393, startPoint y: 183, endPoint x: 373, endPoint y: 185, distance: 19.5
click at [373, 185] on div at bounding box center [374, 183] width 3 height 157
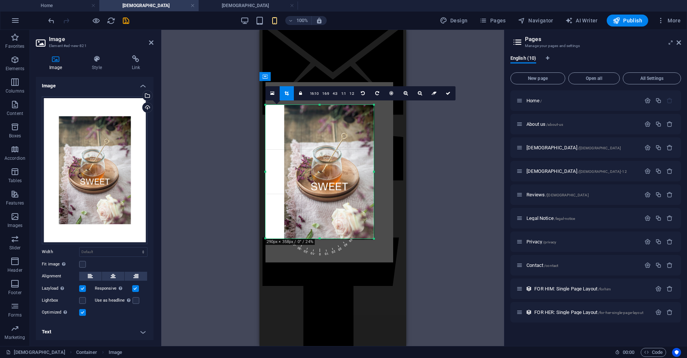
drag, startPoint x: 320, startPoint y: 105, endPoint x: 320, endPoint y: 128, distance: 22.8
click at [320, 128] on div "180 170 160 150 140 130 120 110 100 90 80 70 60 50 40 30 20 10 0 -10 -20 -30 -4…" at bounding box center [320, 172] width 108 height 134
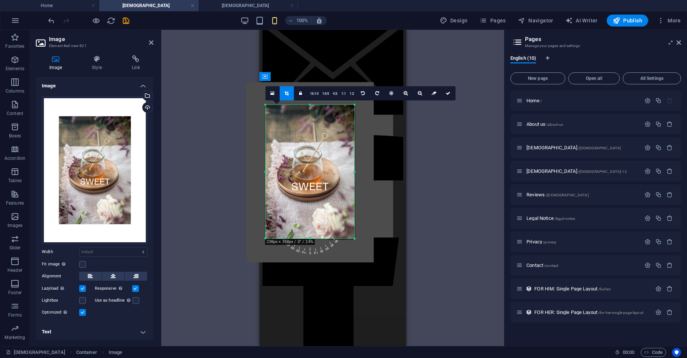
drag, startPoint x: 266, startPoint y: 173, endPoint x: 285, endPoint y: 173, distance: 19.4
click at [285, 173] on div "180 170 160 150 140 130 120 110 100 90 80 70 60 50 40 30 20 10 0 -10 -20 -30 -4…" at bounding box center [310, 172] width 89 height 134
drag, startPoint x: 448, startPoint y: 93, endPoint x: 442, endPoint y: 108, distance: 16.0
click at [447, 93] on icon at bounding box center [448, 93] width 4 height 4
type input "238"
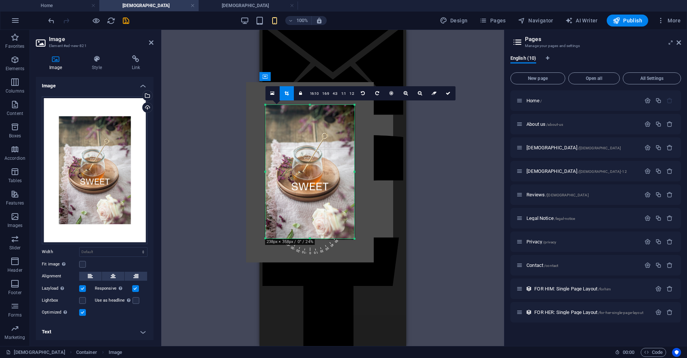
select select "px"
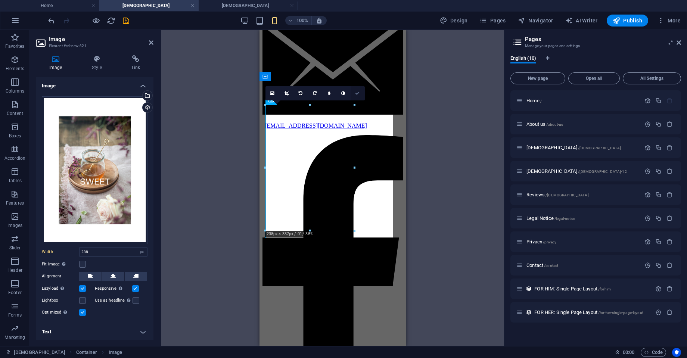
click at [360, 93] on link at bounding box center [358, 93] width 14 height 14
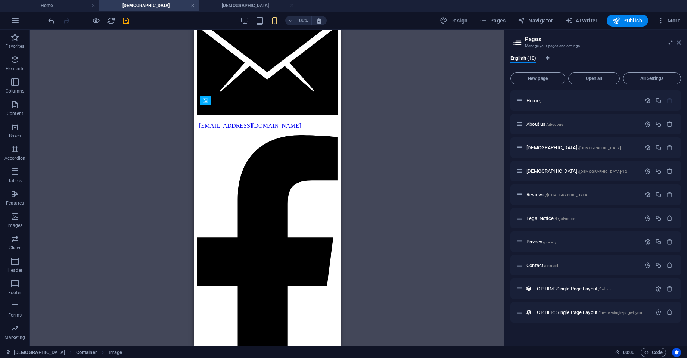
click at [549, 41] on icon at bounding box center [679, 43] width 4 height 6
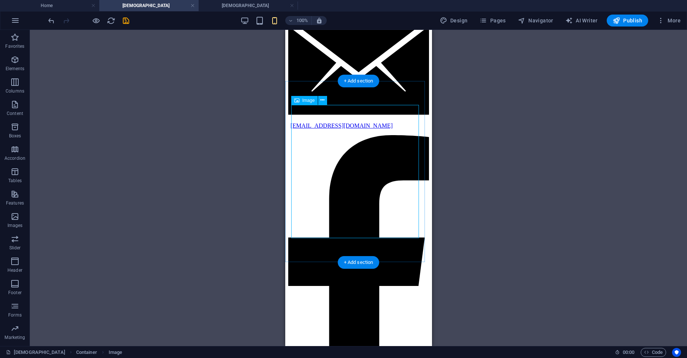
click at [323, 102] on icon at bounding box center [322, 100] width 4 height 8
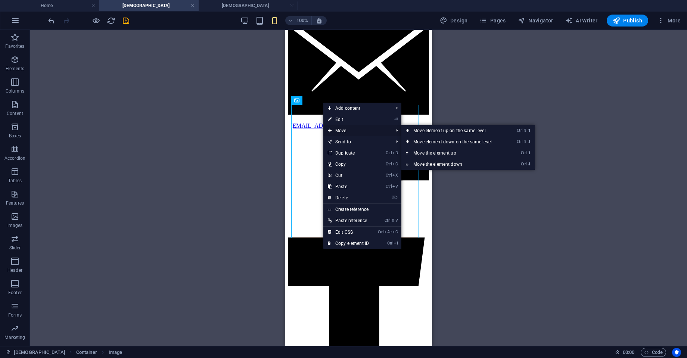
click at [346, 130] on span "Move" at bounding box center [356, 130] width 67 height 11
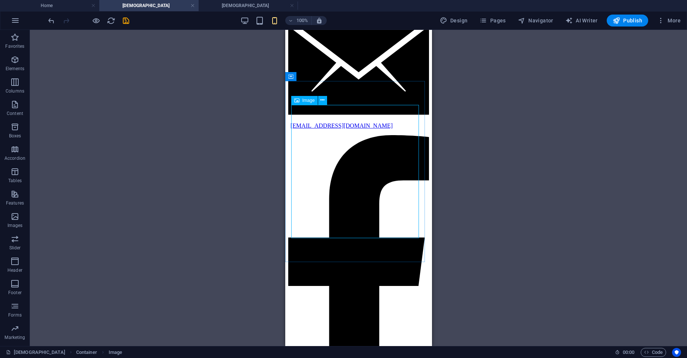
click at [303, 101] on span "Image" at bounding box center [309, 100] width 12 height 4
drag, startPoint x: 301, startPoint y: 99, endPoint x: 323, endPoint y: 104, distance: 22.6
click at [323, 104] on div "Image" at bounding box center [311, 100] width 41 height 9
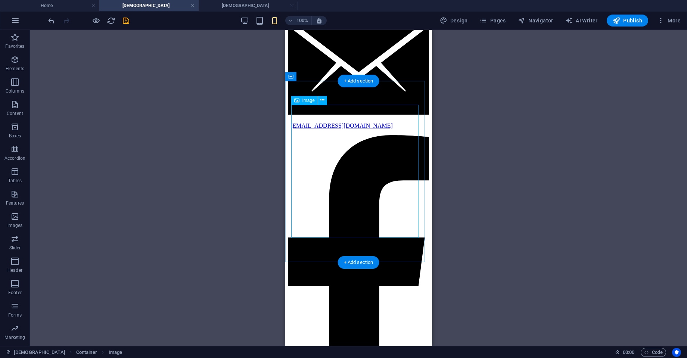
select select "px"
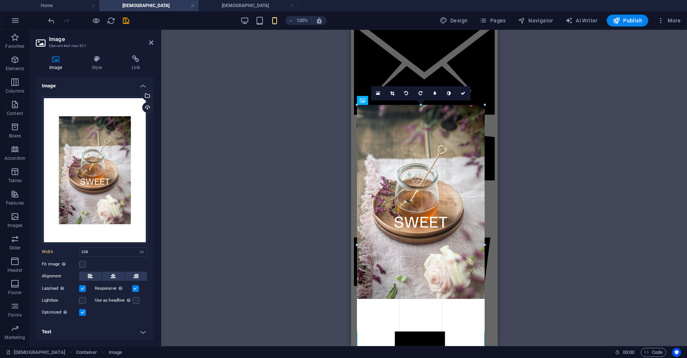
drag, startPoint x: 446, startPoint y: 173, endPoint x: 486, endPoint y: 177, distance: 39.9
type input "342"
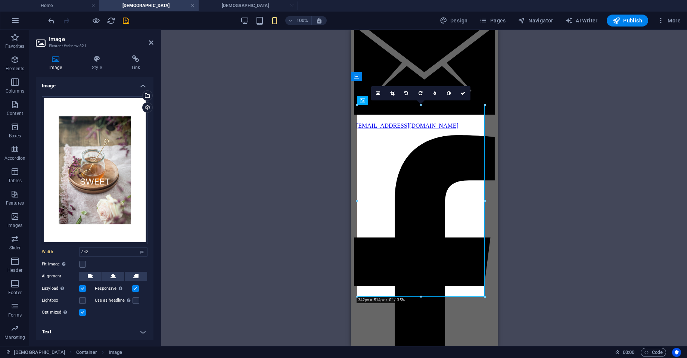
click at [549, 216] on div "Drag here to replace the existing content. Press “Ctrl” if you want to create a…" at bounding box center [424, 188] width 526 height 316
click at [465, 97] on link at bounding box center [463, 93] width 14 height 14
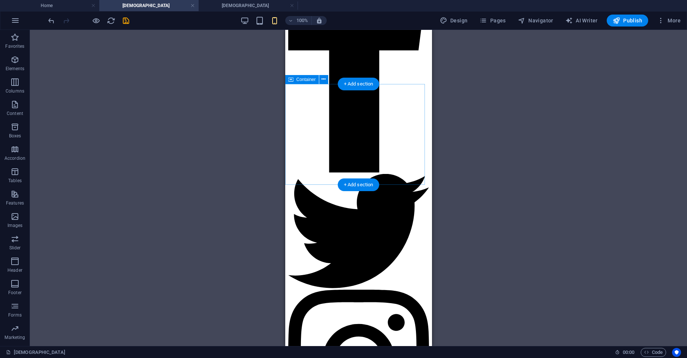
scroll to position [644, 0]
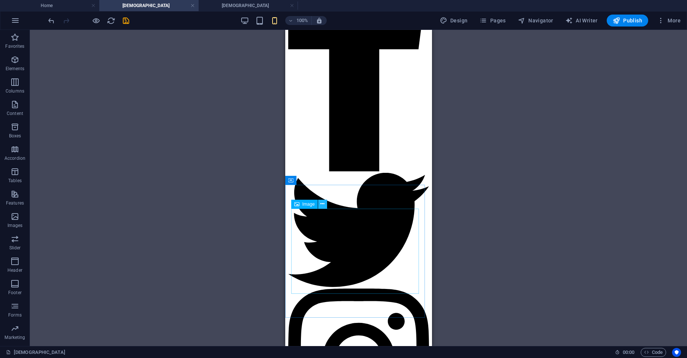
click at [323, 205] on icon at bounding box center [322, 204] width 4 height 8
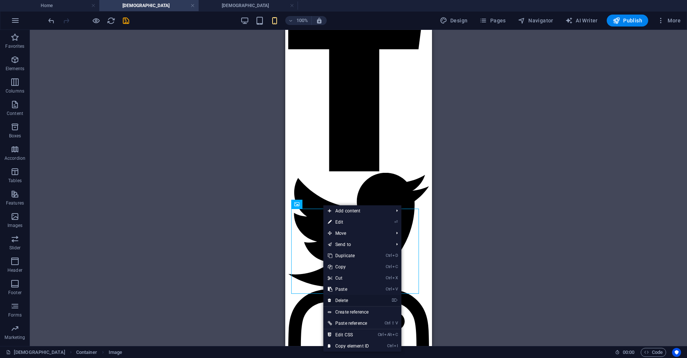
click at [348, 286] on link "⌦ Delete" at bounding box center [348, 300] width 50 height 11
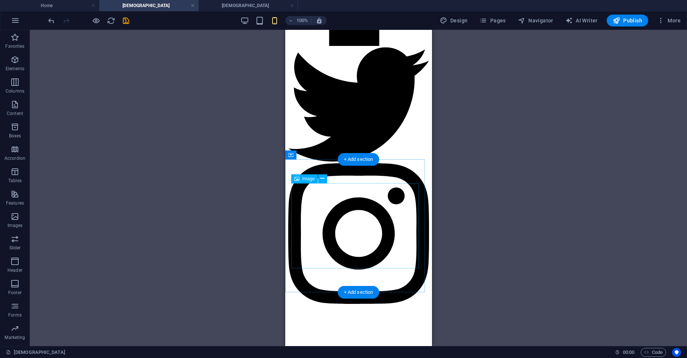
scroll to position [770, 0]
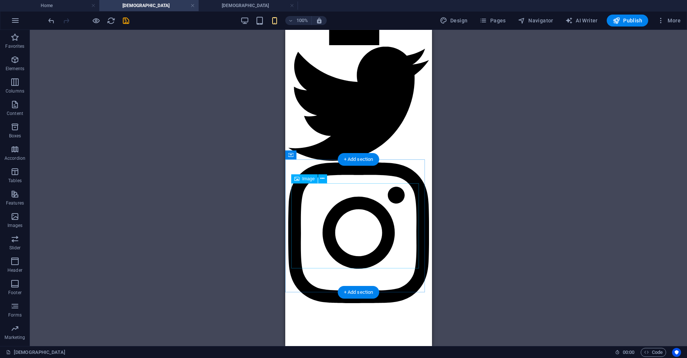
click at [323, 179] on icon at bounding box center [322, 179] width 4 height 8
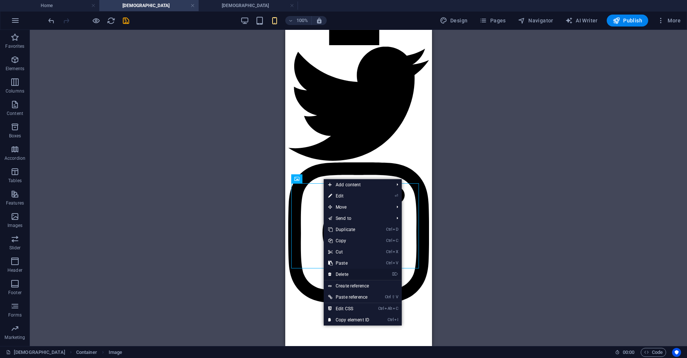
click at [353, 272] on link "⌦ Delete" at bounding box center [349, 274] width 50 height 11
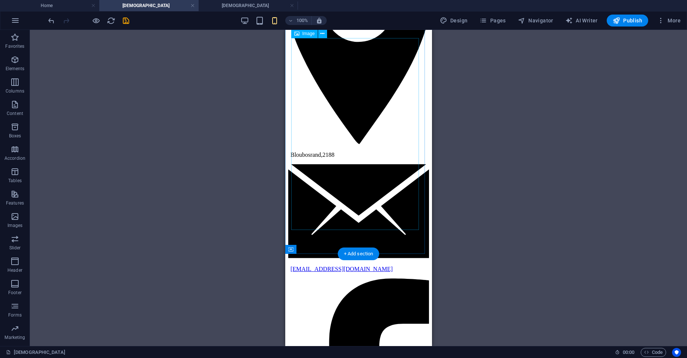
scroll to position [267, 0]
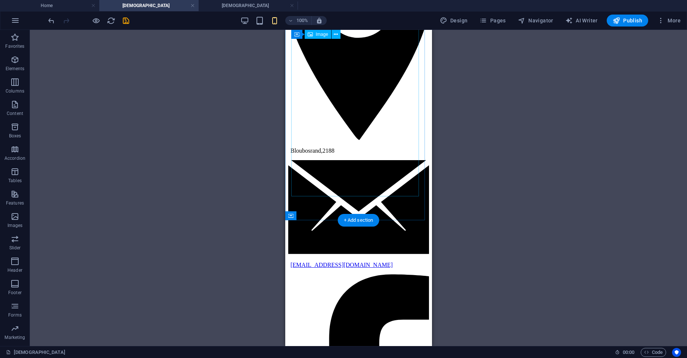
click at [474, 258] on div "Drag here to replace the existing content. Press “Ctrl” if you want to create a…" at bounding box center [358, 188] width 657 height 316
click at [492, 23] on span "Pages" at bounding box center [493, 20] width 26 height 7
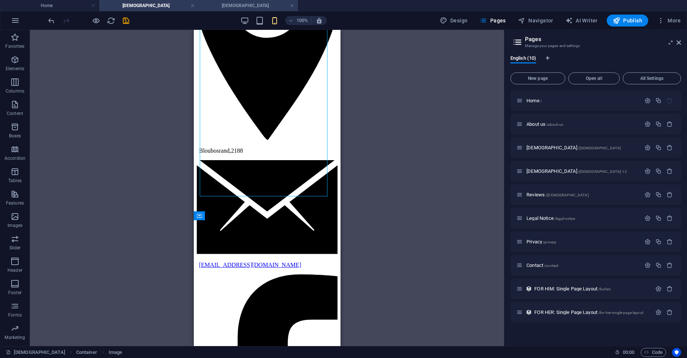
click at [249, 4] on h4 "[DEMOGRAPHIC_DATA]" at bounding box center [248, 5] width 99 height 8
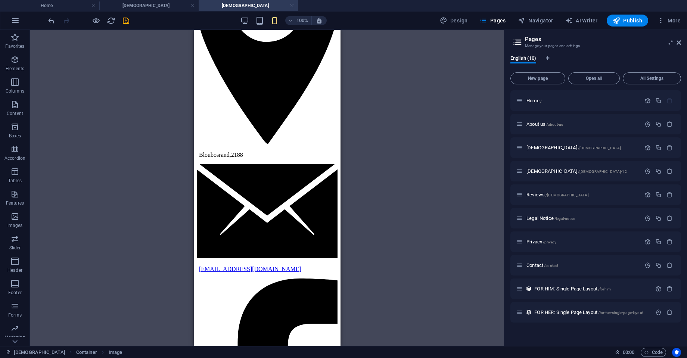
scroll to position [0, 0]
click at [372, 201] on div "Drag here to replace the existing content. Press “Ctrl” if you want to create a…" at bounding box center [267, 188] width 474 height 316
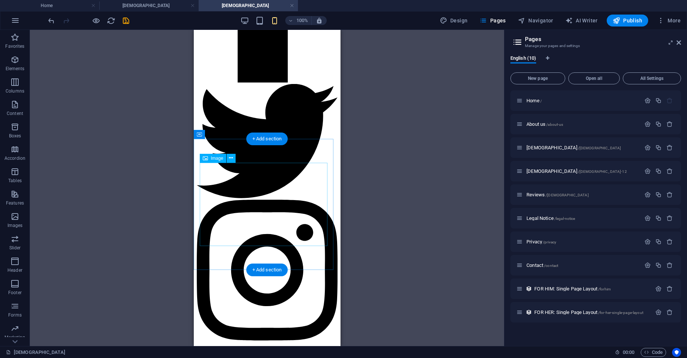
scroll to position [729, 0]
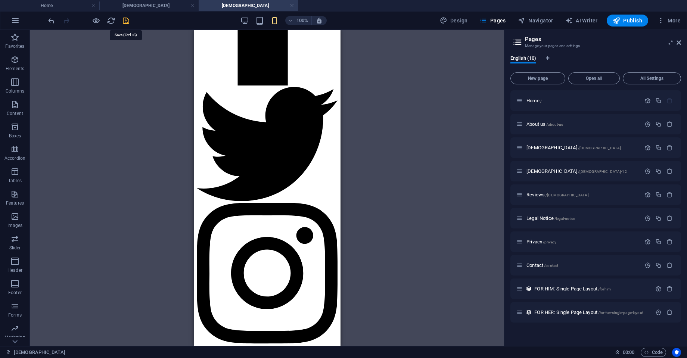
click at [126, 21] on icon "save" at bounding box center [126, 20] width 9 height 9
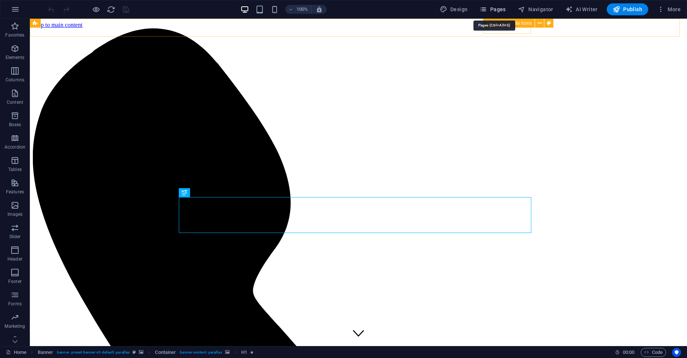
click at [494, 10] on span "Pages" at bounding box center [493, 9] width 26 height 7
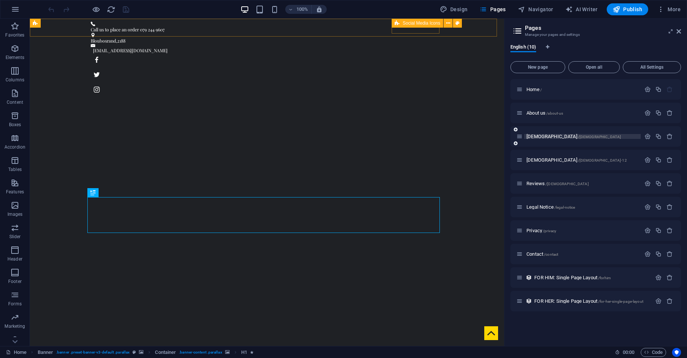
click at [532, 137] on span "[DEMOGRAPHIC_DATA] /[DEMOGRAPHIC_DATA]" at bounding box center [574, 137] width 95 height 6
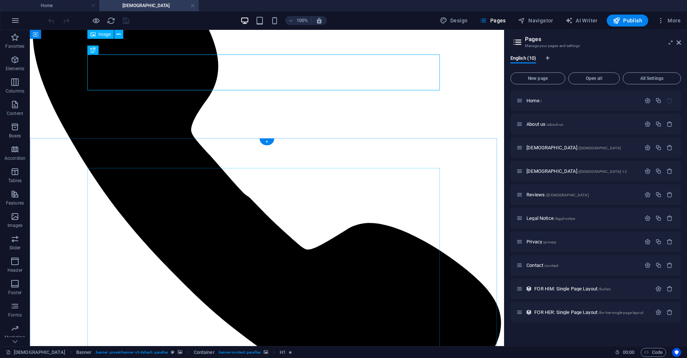
scroll to position [98, 0]
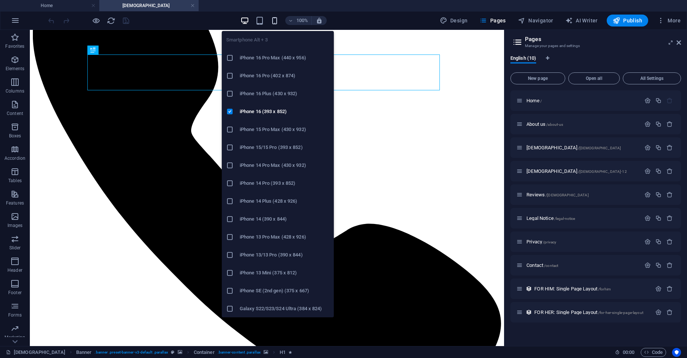
click at [274, 21] on icon "button" at bounding box center [274, 20] width 9 height 9
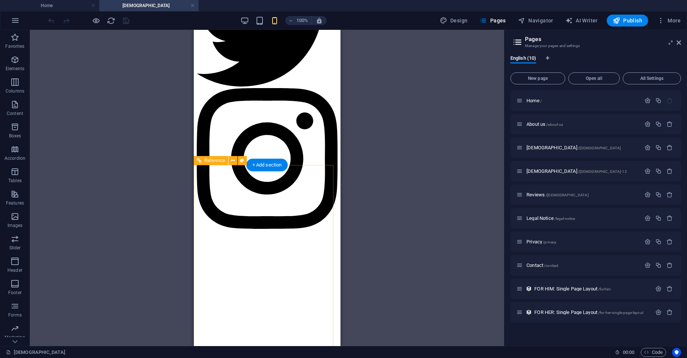
scroll to position [845, 0]
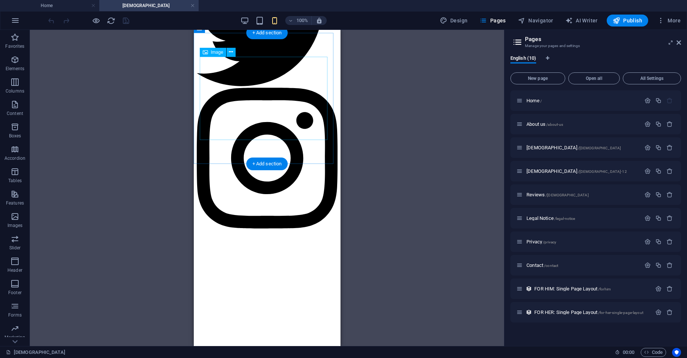
select select "px"
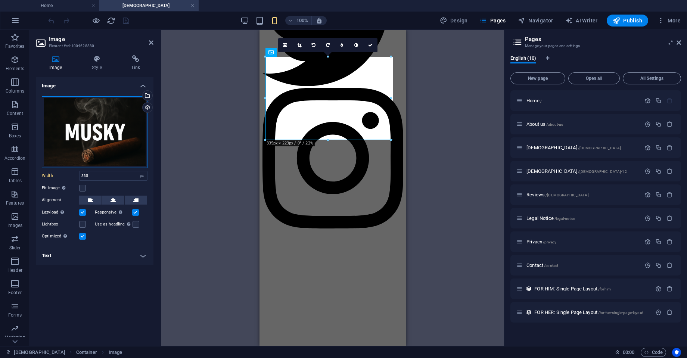
click at [86, 134] on div "Drag files here, click to choose files or select files from Files or our free s…" at bounding box center [95, 132] width 106 height 72
click at [86, 133] on body "novabar.aldreddreyer.co.za Home Male Favorites Elements Columns Content Boxes A…" at bounding box center [343, 179] width 687 height 358
